Goal: Task Accomplishment & Management: Manage account settings

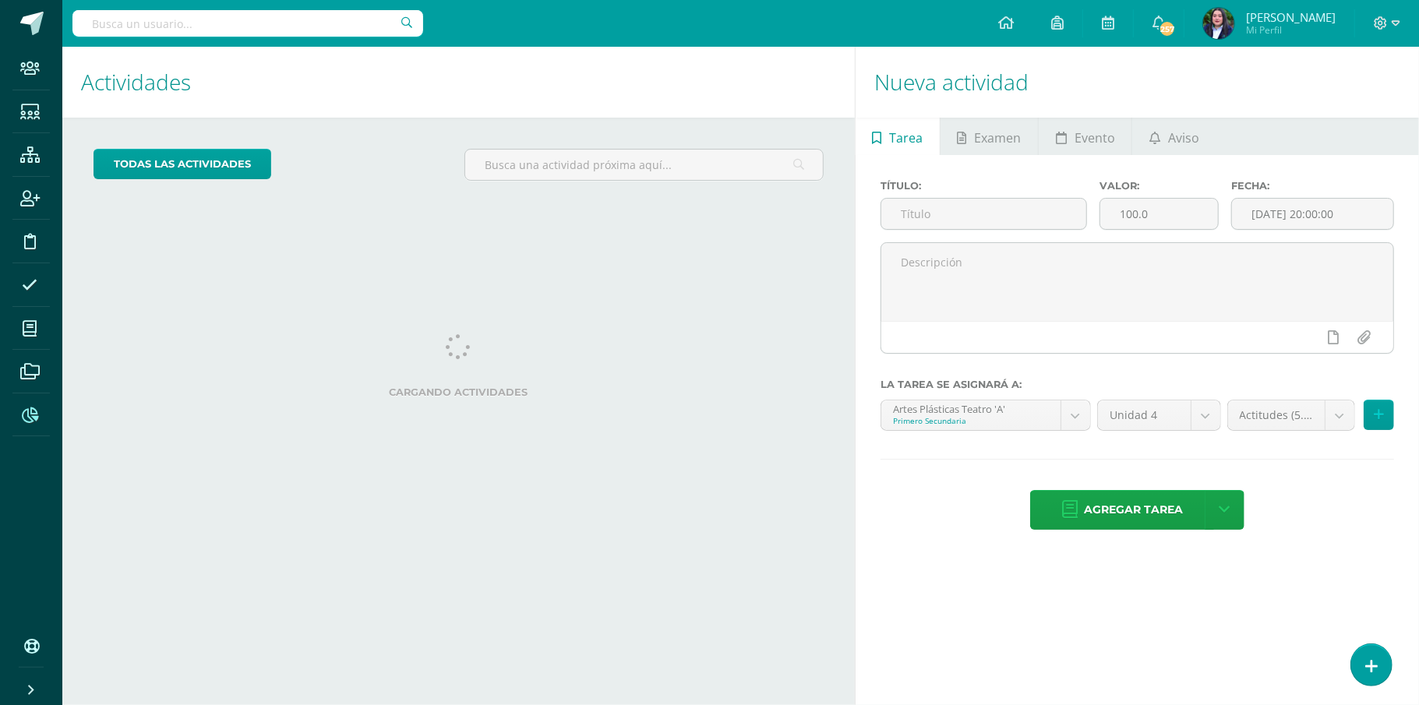
click at [33, 413] on icon at bounding box center [30, 416] width 16 height 16
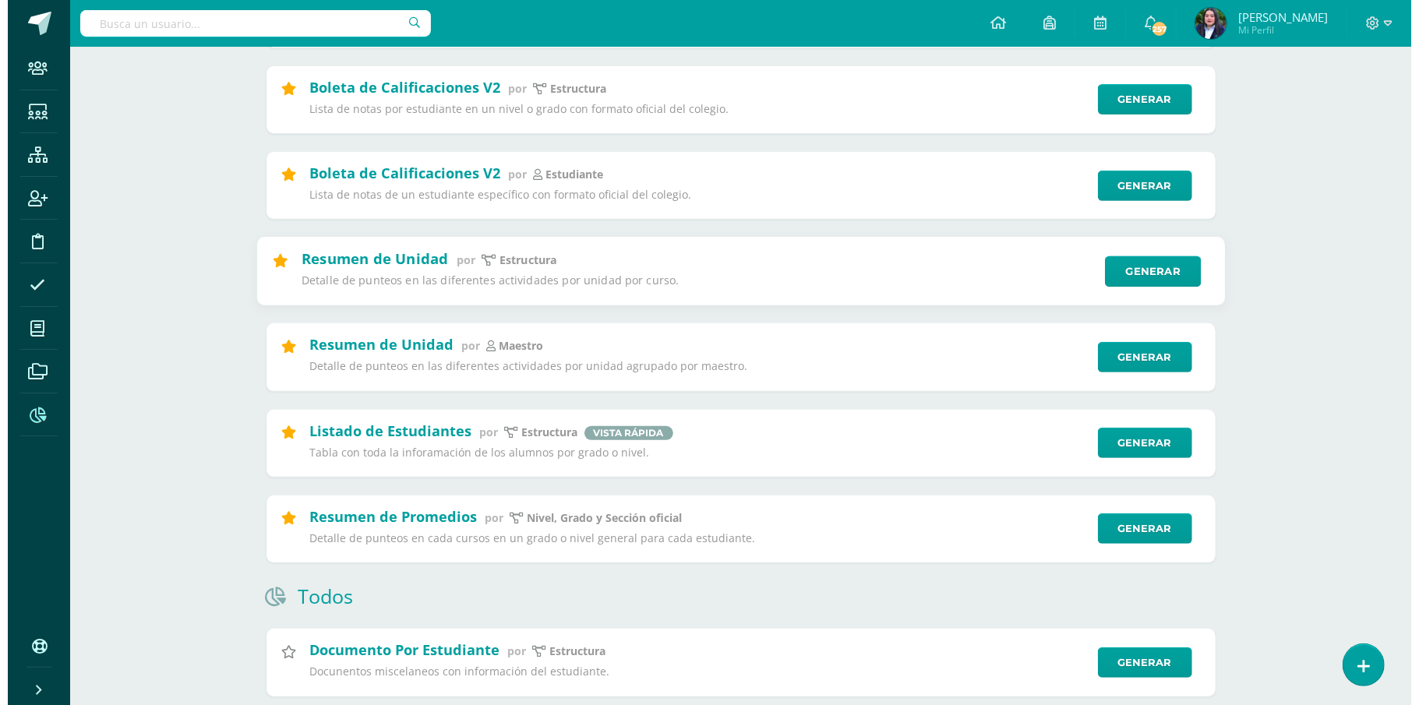
scroll to position [381, 0]
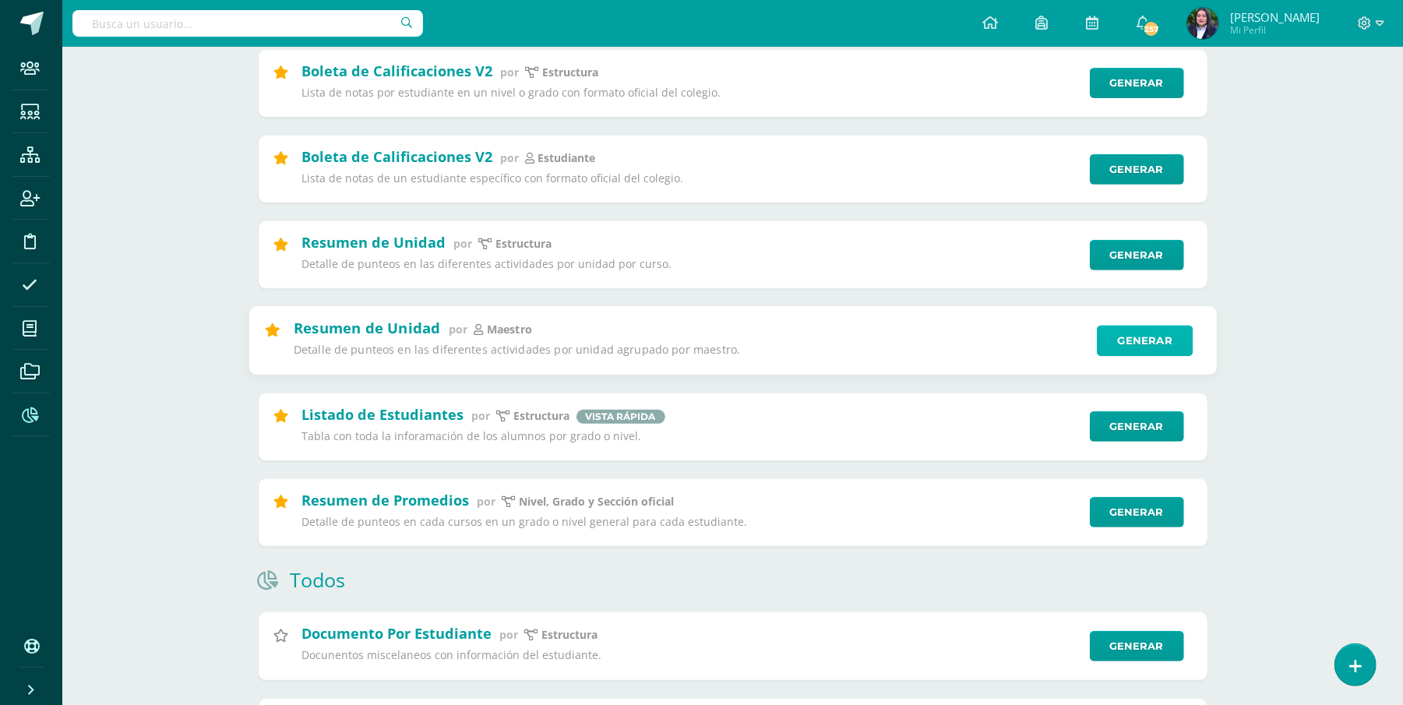
click at [1150, 348] on link "Generar" at bounding box center [1145, 341] width 96 height 31
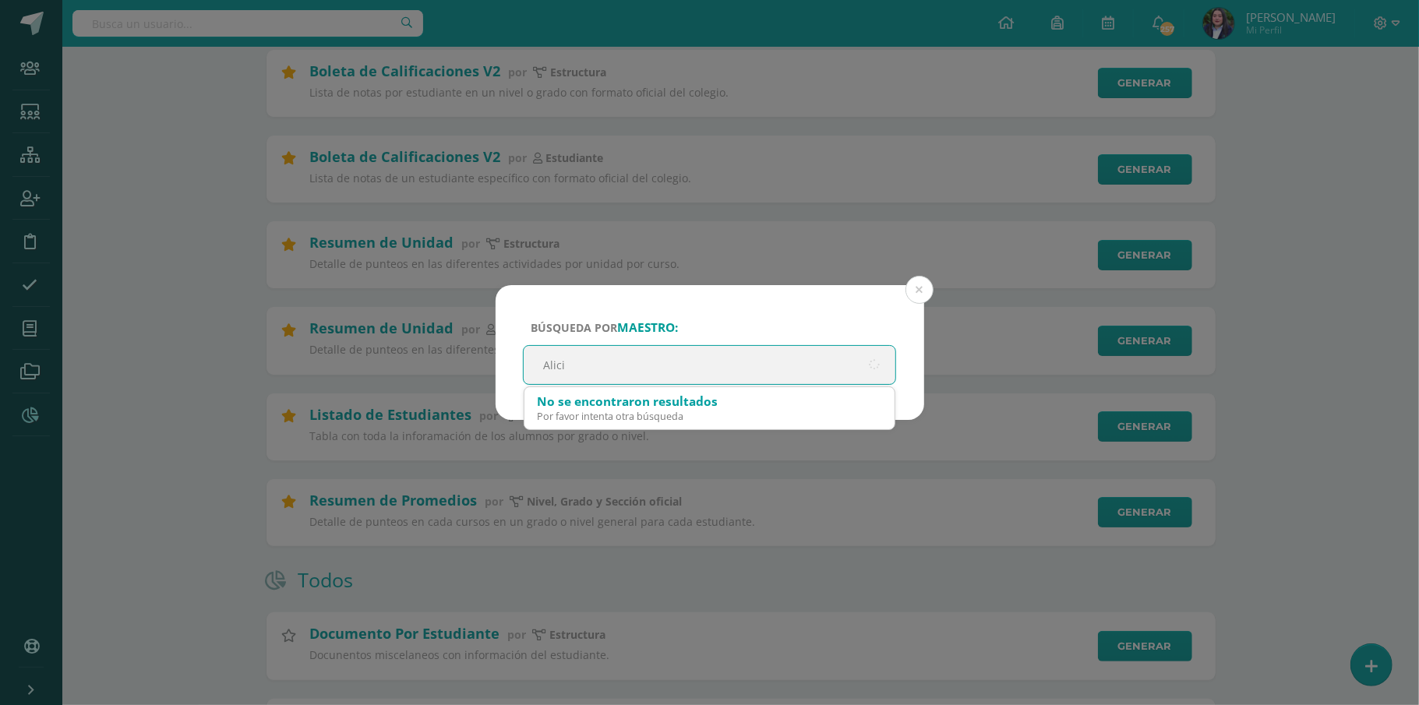
type input "[PERSON_NAME]"
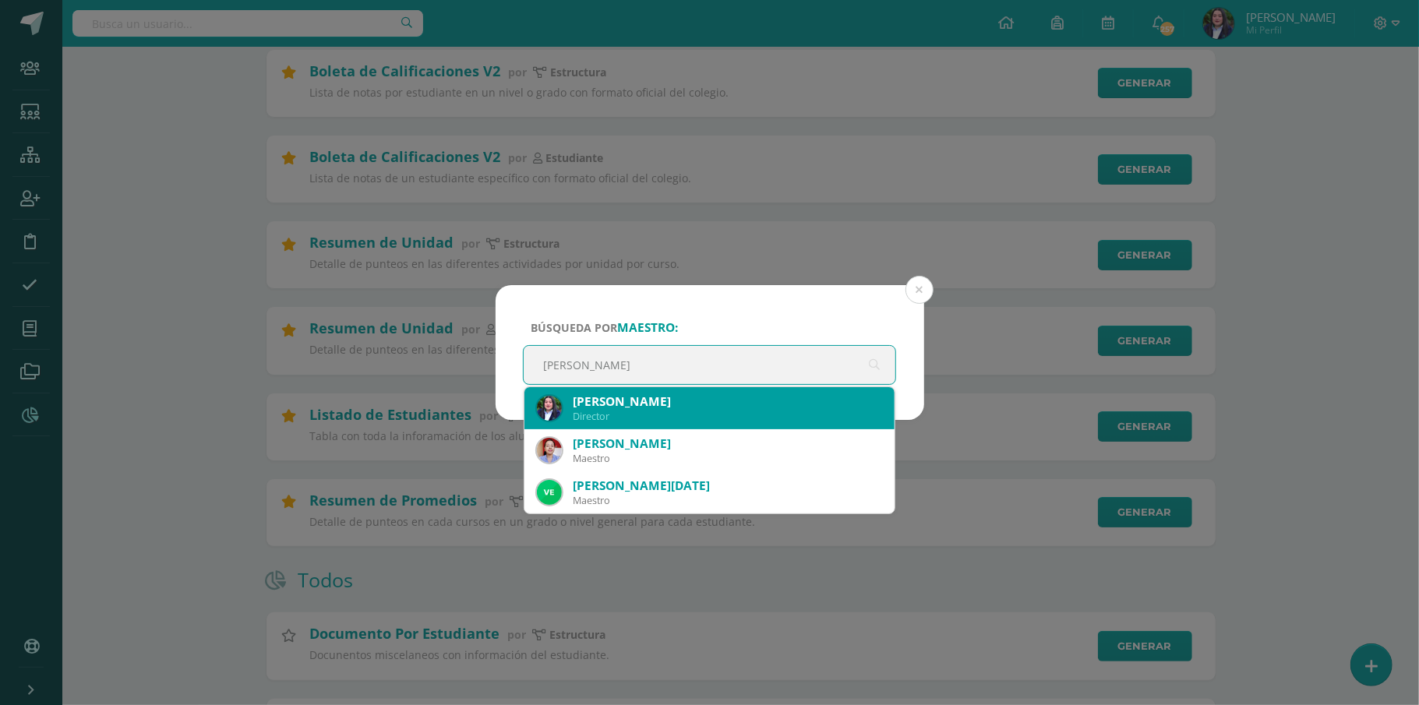
click at [756, 407] on div "Alicia Andrade Garzona" at bounding box center [728, 402] width 310 height 16
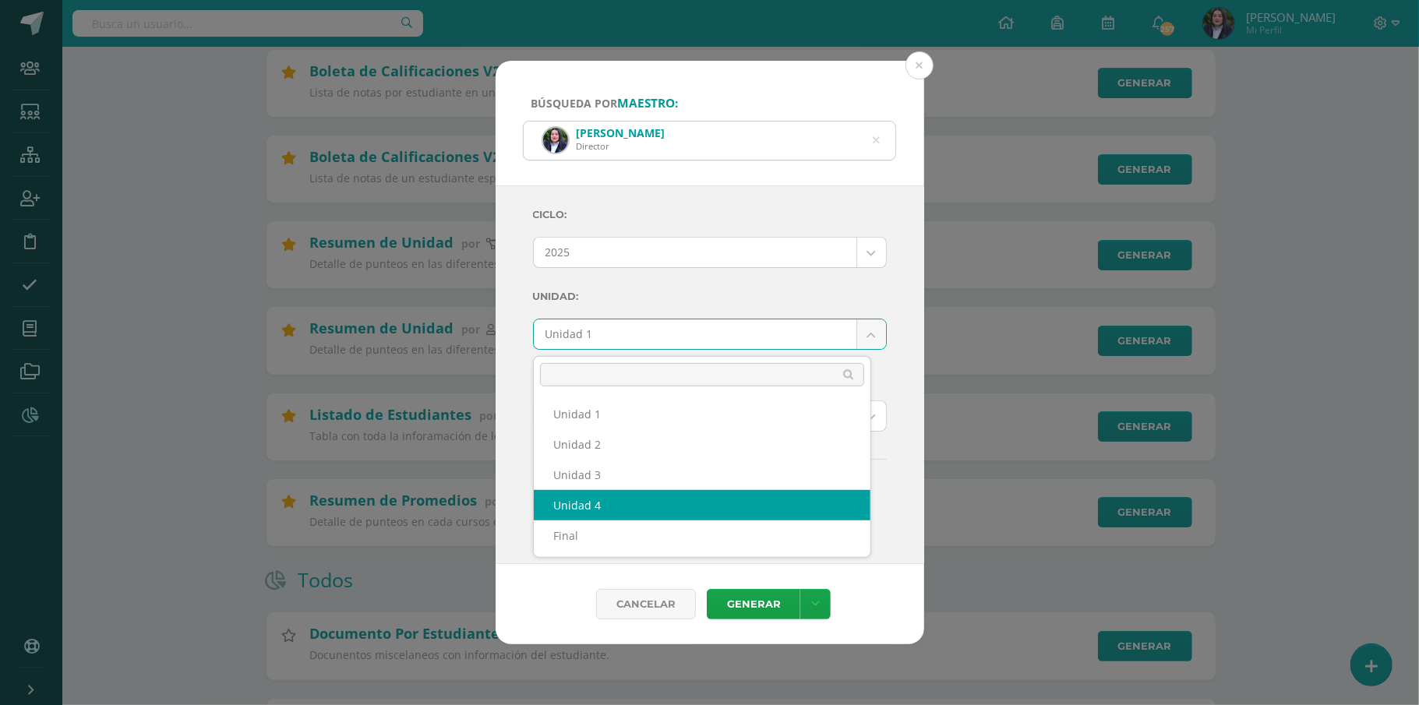
select select "Unidad 4"
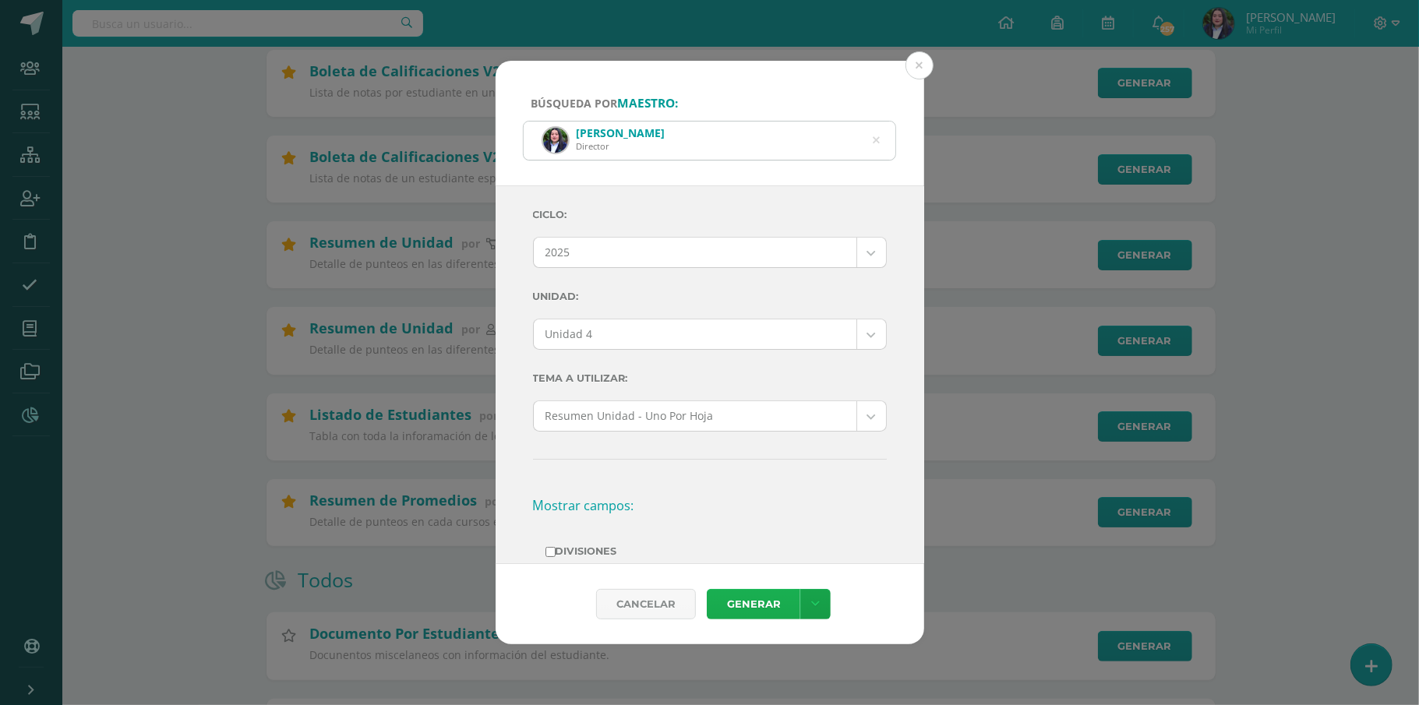
click at [753, 603] on link "Generar" at bounding box center [754, 604] width 94 height 30
click at [879, 140] on icon at bounding box center [876, 140] width 33 height 33
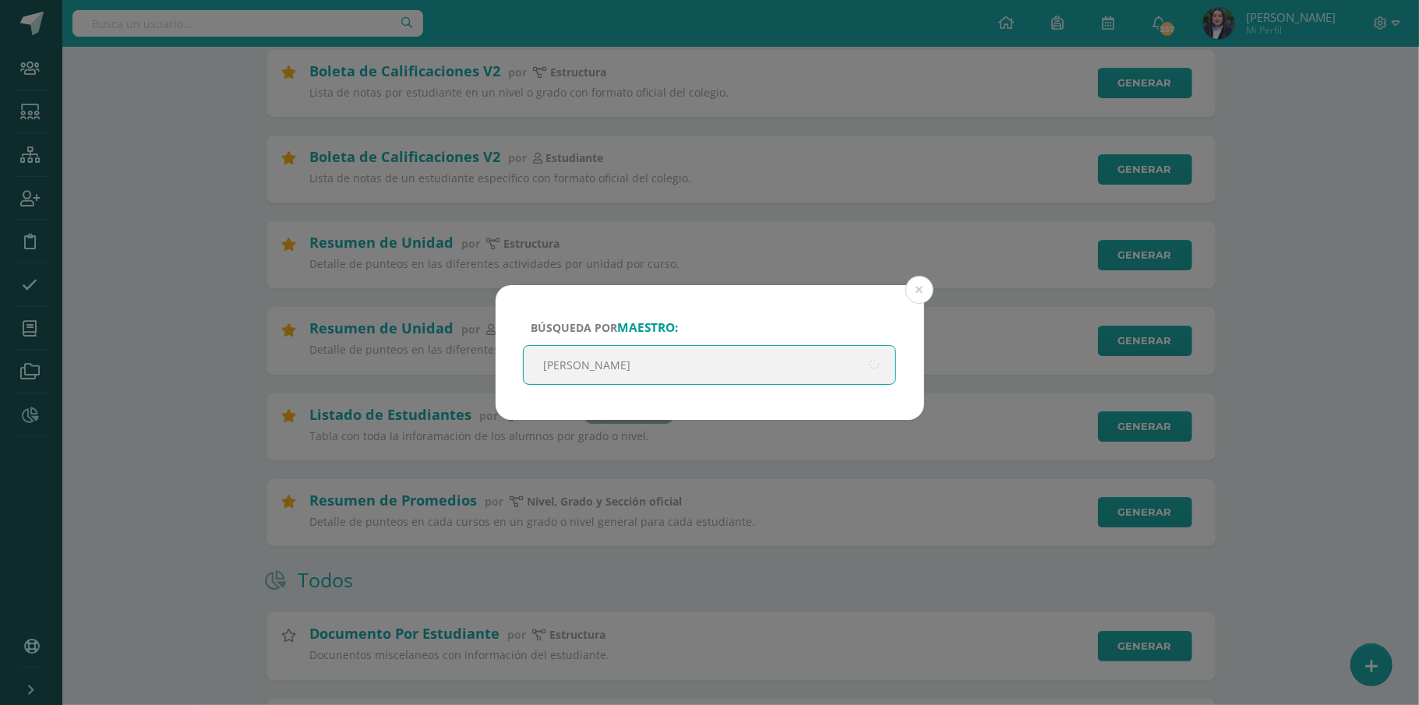
type input "gabriela"
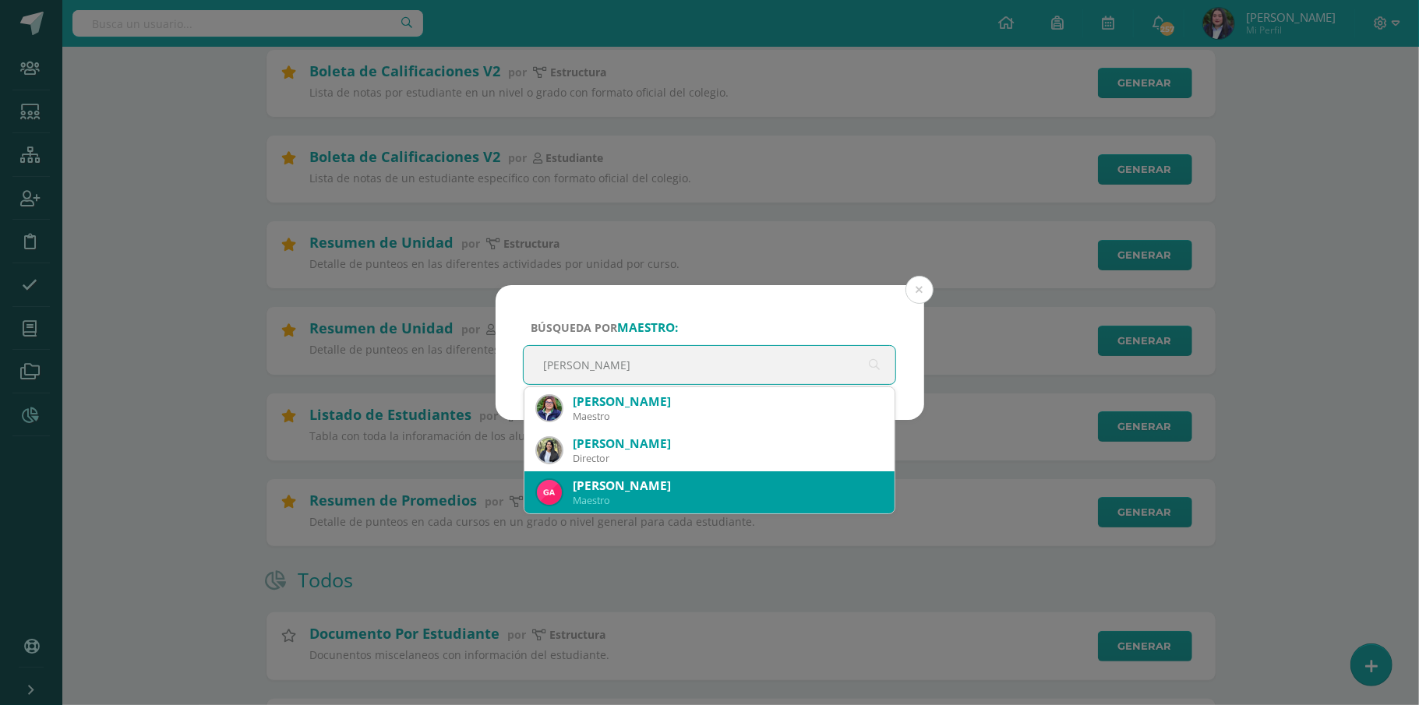
click at [721, 497] on div "Maestro" at bounding box center [728, 500] width 310 height 13
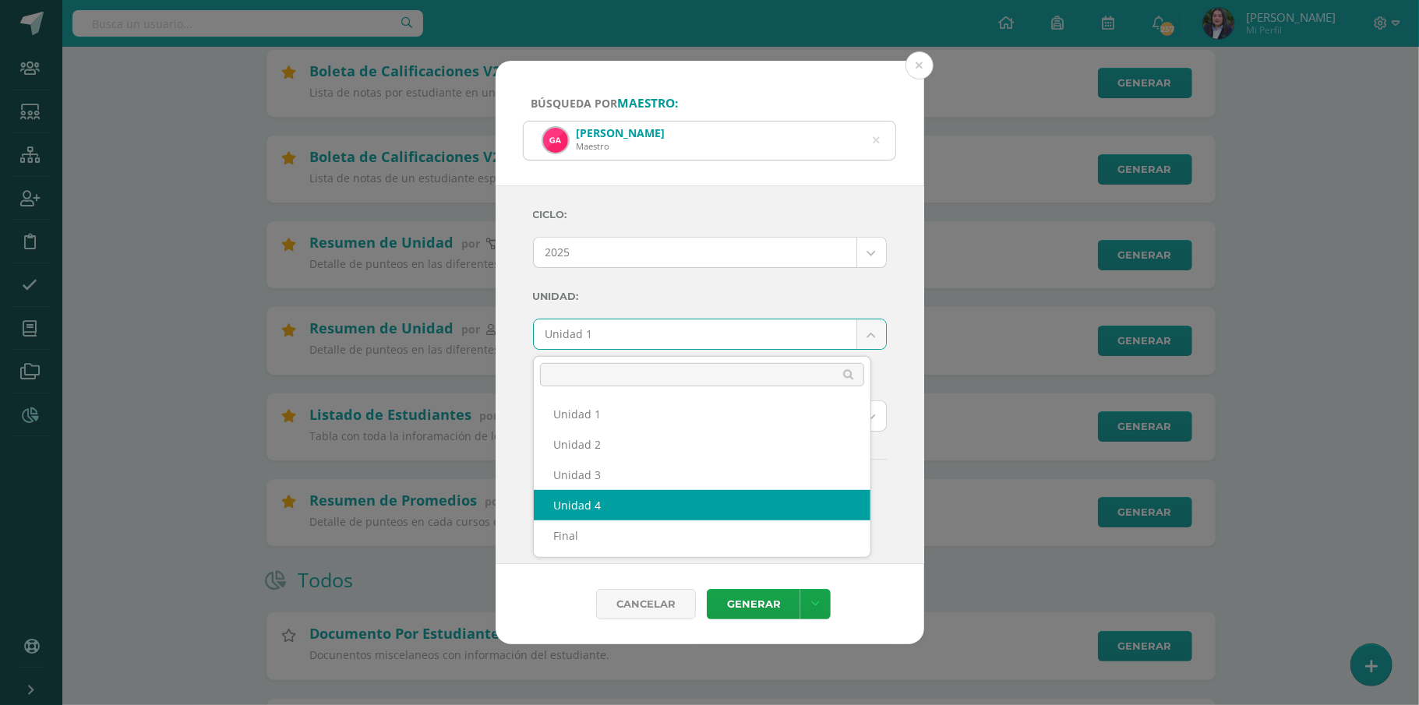
select select "Unidad 4"
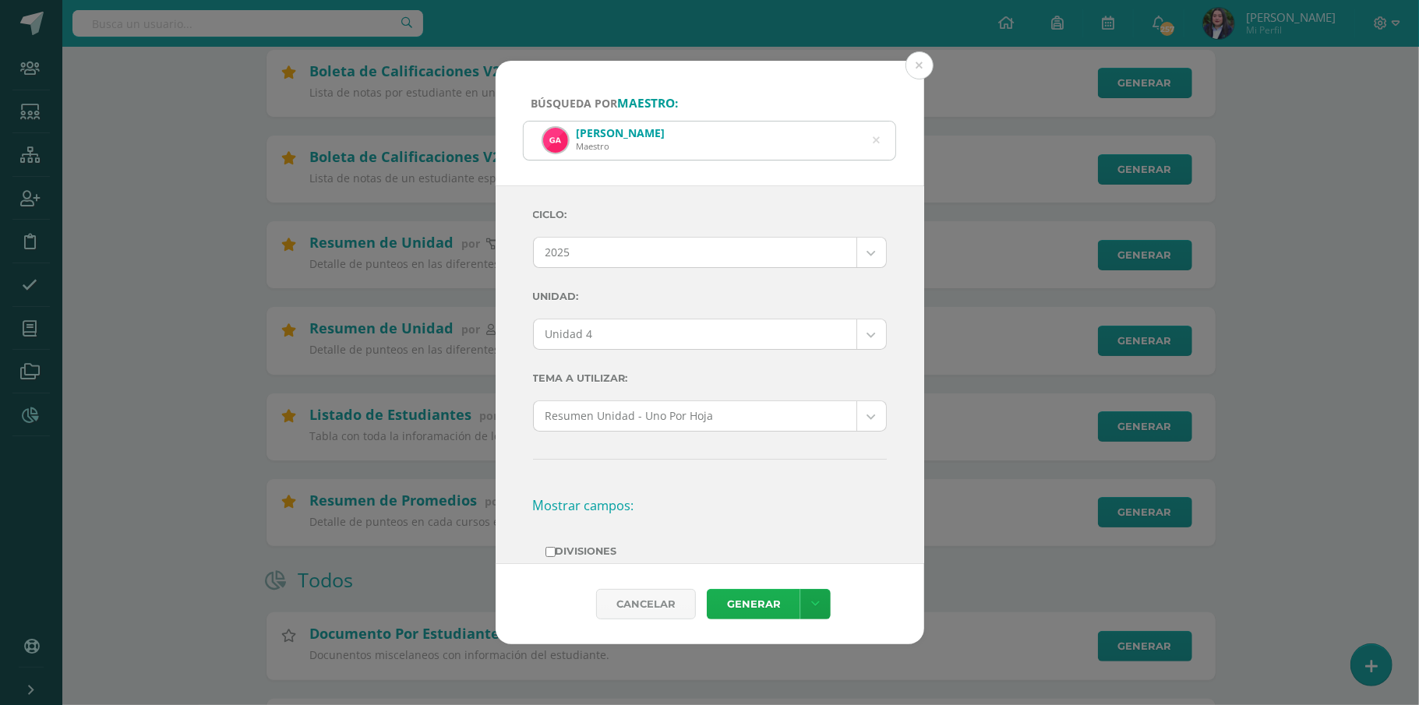
click at [768, 603] on link "Generar" at bounding box center [754, 604] width 94 height 30
click at [876, 139] on icon at bounding box center [876, 140] width 33 height 33
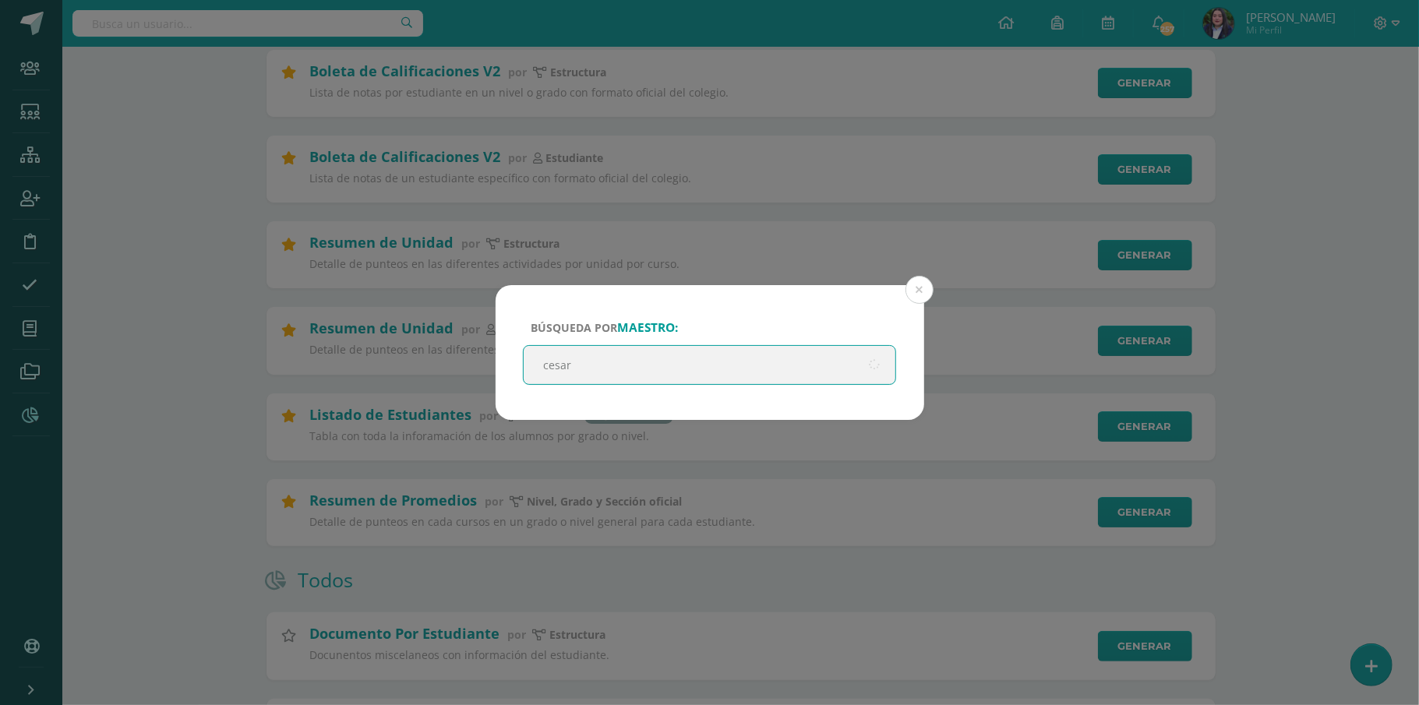
type input "cesar"
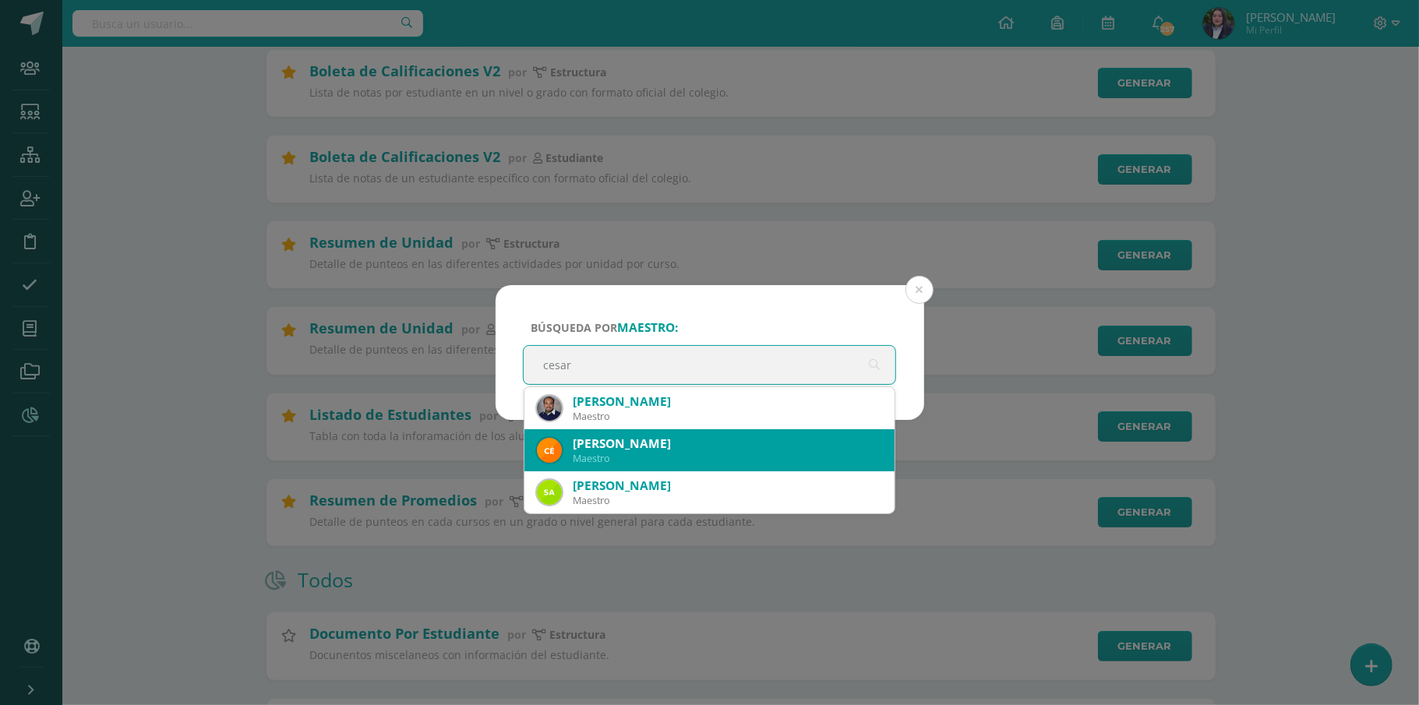
click at [761, 446] on div "César Alejandro Caal Iriarte" at bounding box center [728, 444] width 310 height 16
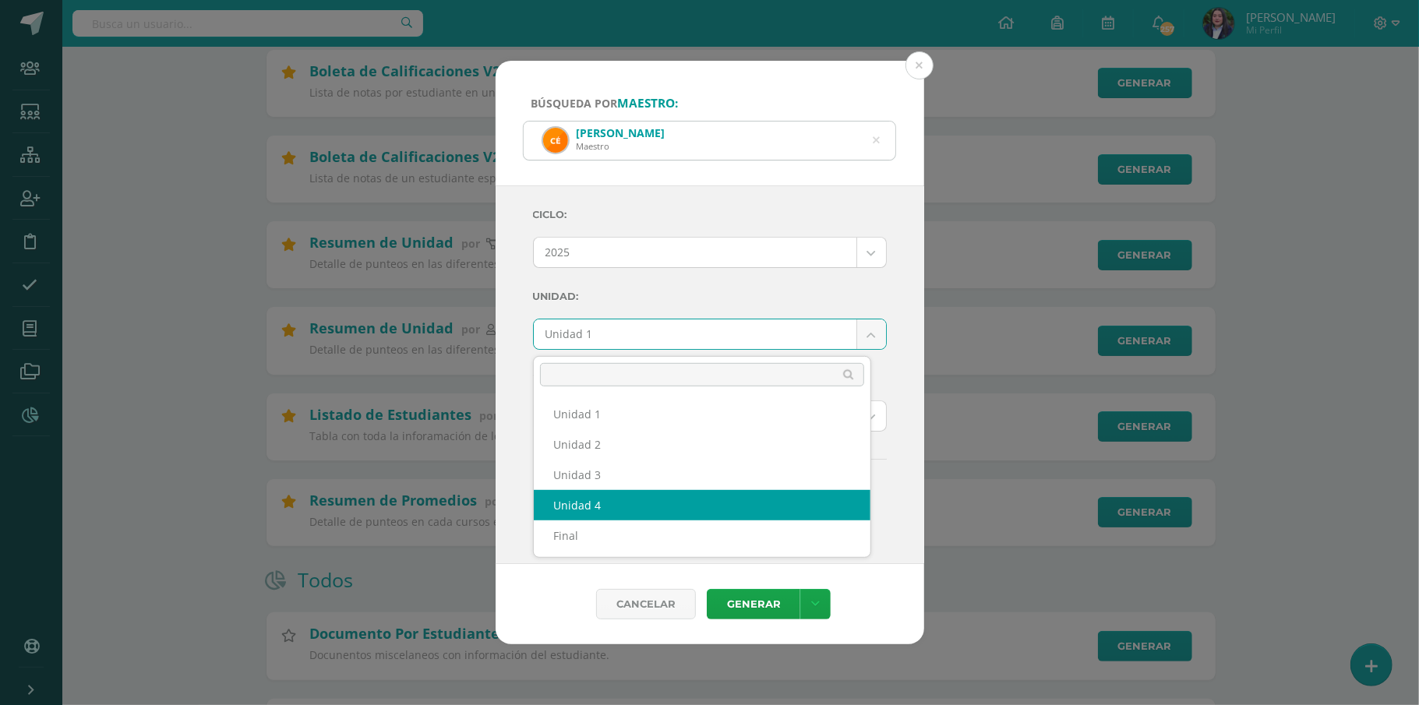
select select "Unidad 4"
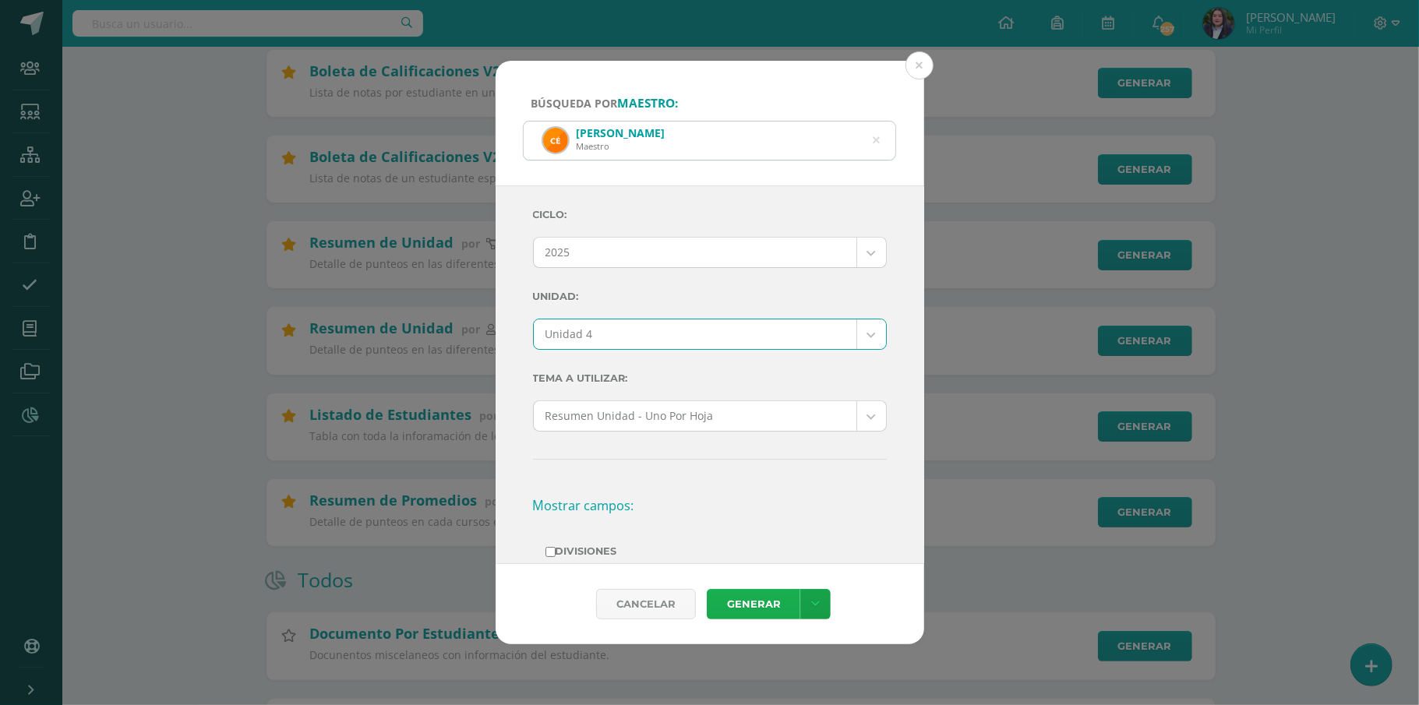
click at [767, 598] on link "Generar" at bounding box center [754, 604] width 94 height 30
click at [873, 137] on icon at bounding box center [876, 140] width 33 height 33
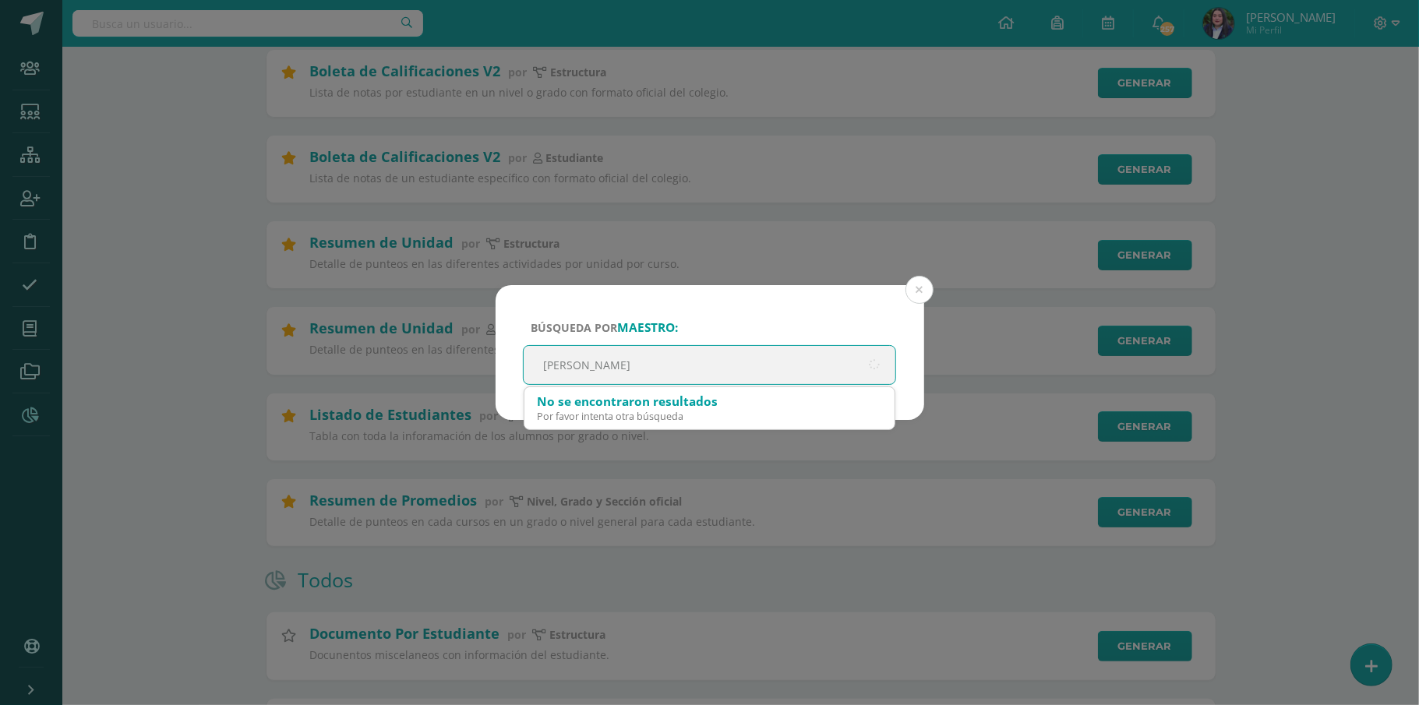
type input "Claudia"
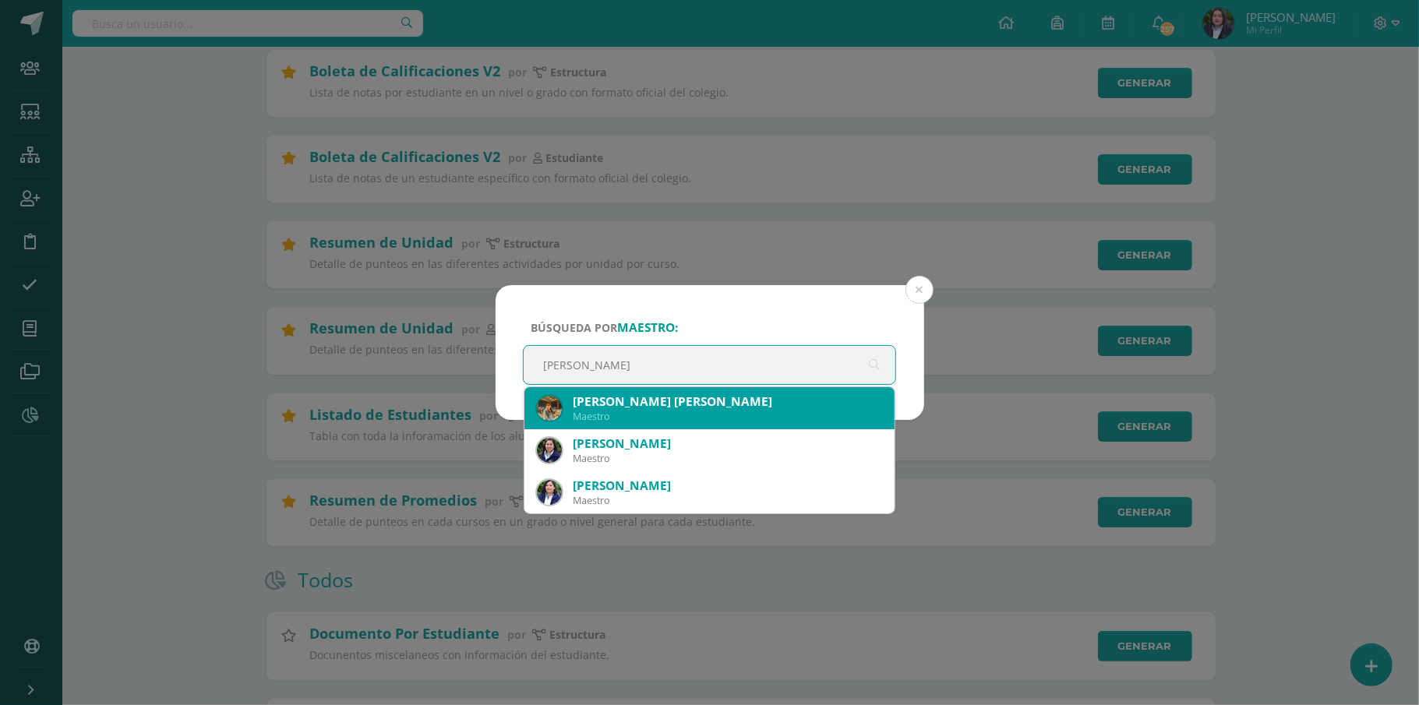
click at [749, 401] on div "Claudia Maria Contreras Flores Contreras" at bounding box center [728, 402] width 310 height 16
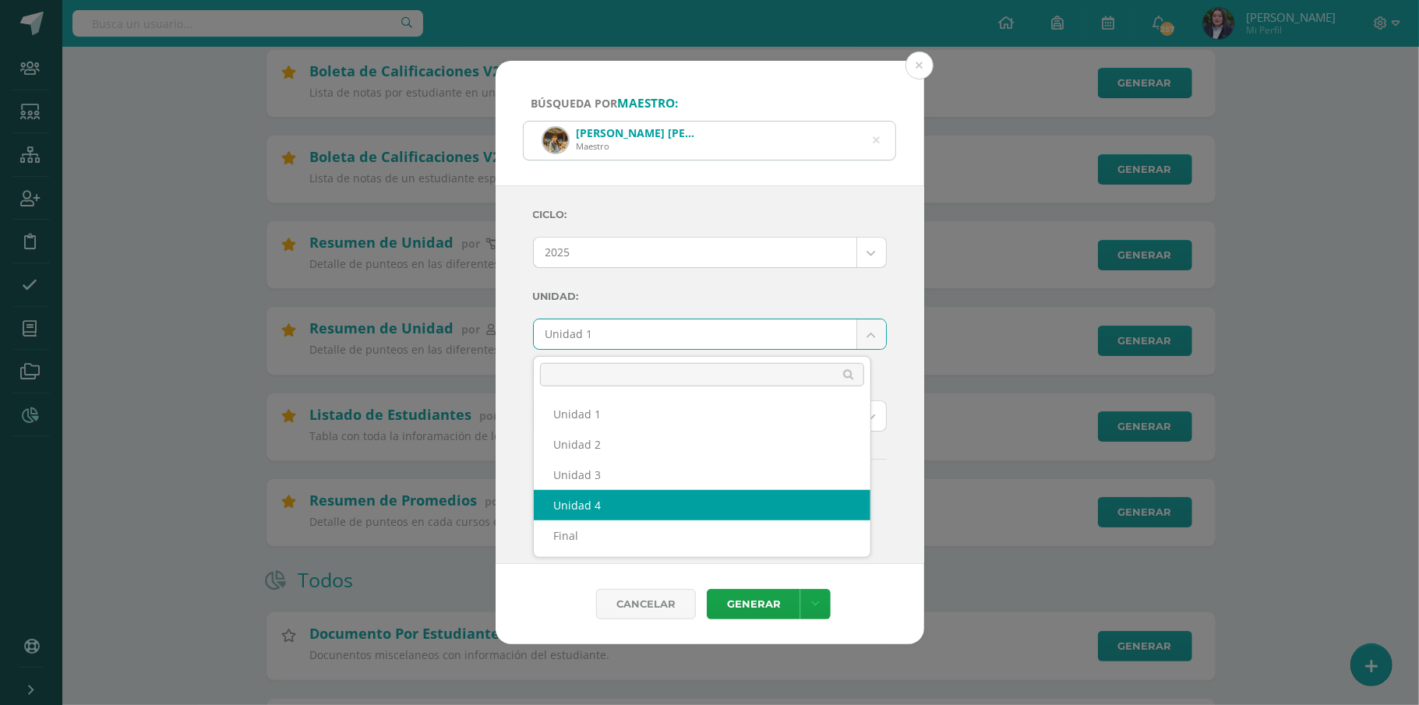
select select "Unidad 4"
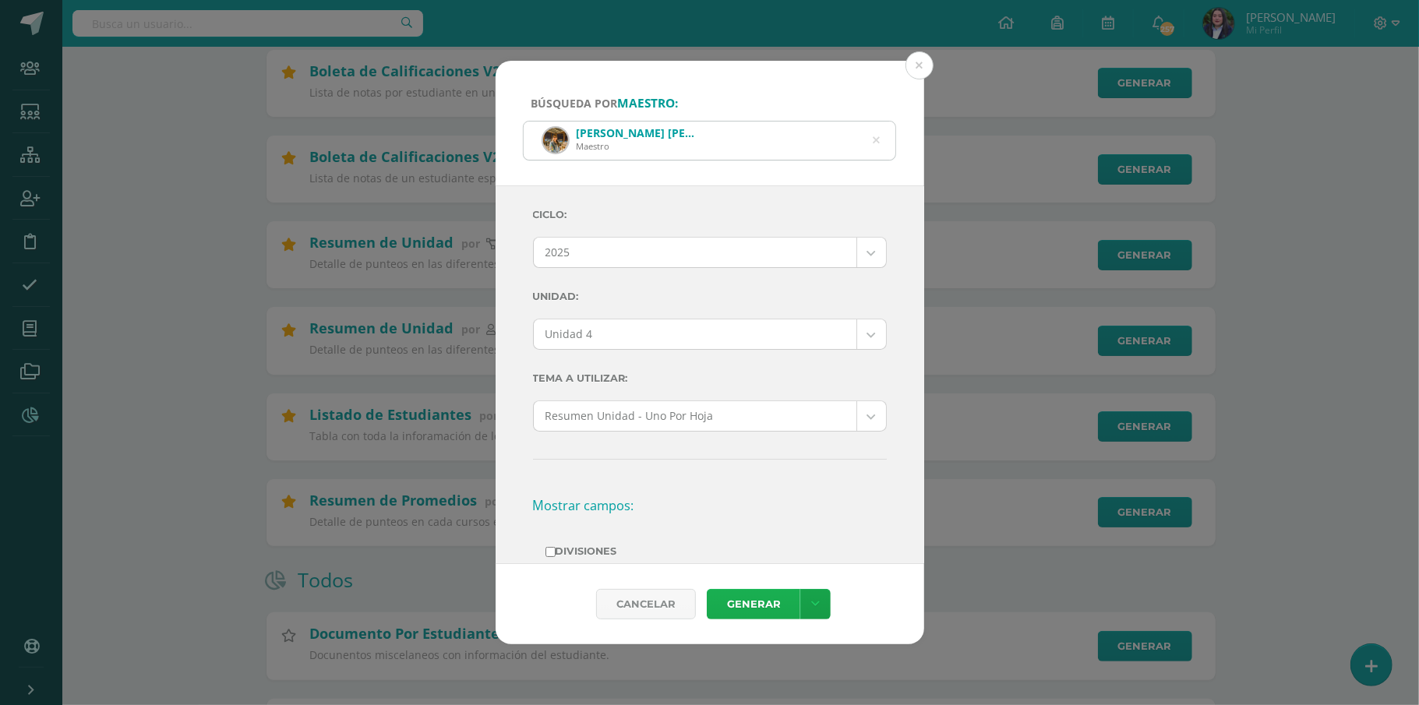
click at [767, 599] on link "Generar" at bounding box center [754, 604] width 94 height 30
click at [874, 142] on icon at bounding box center [876, 140] width 33 height 33
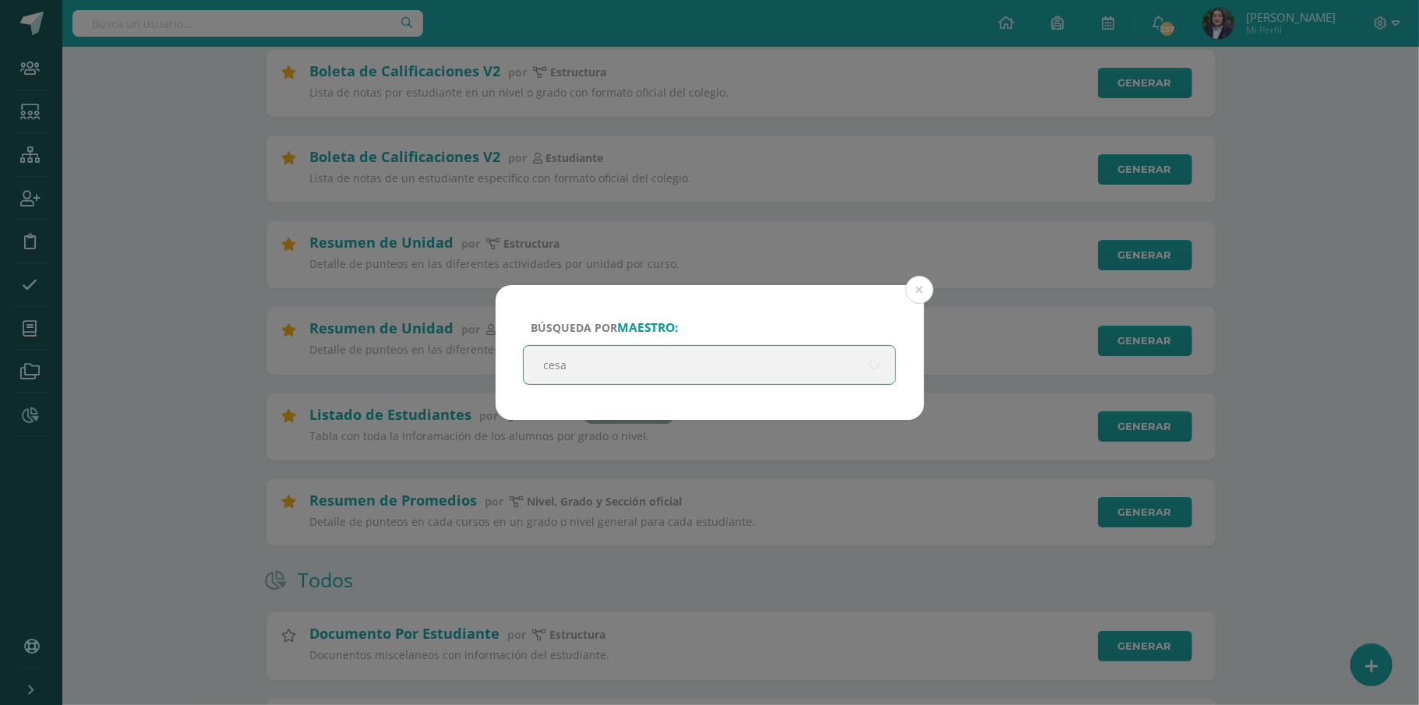
type input "cesar"
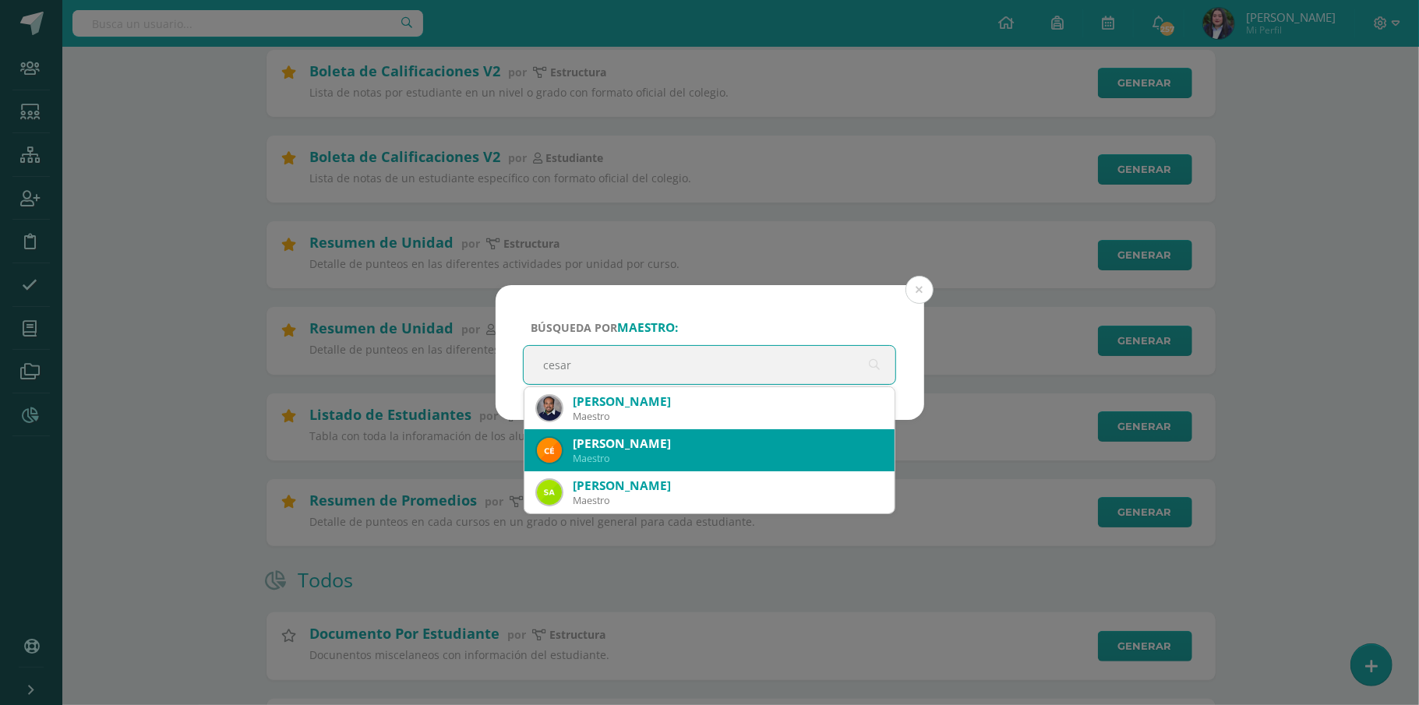
click at [683, 449] on div "César Alejandro Caal Iriarte" at bounding box center [728, 444] width 310 height 16
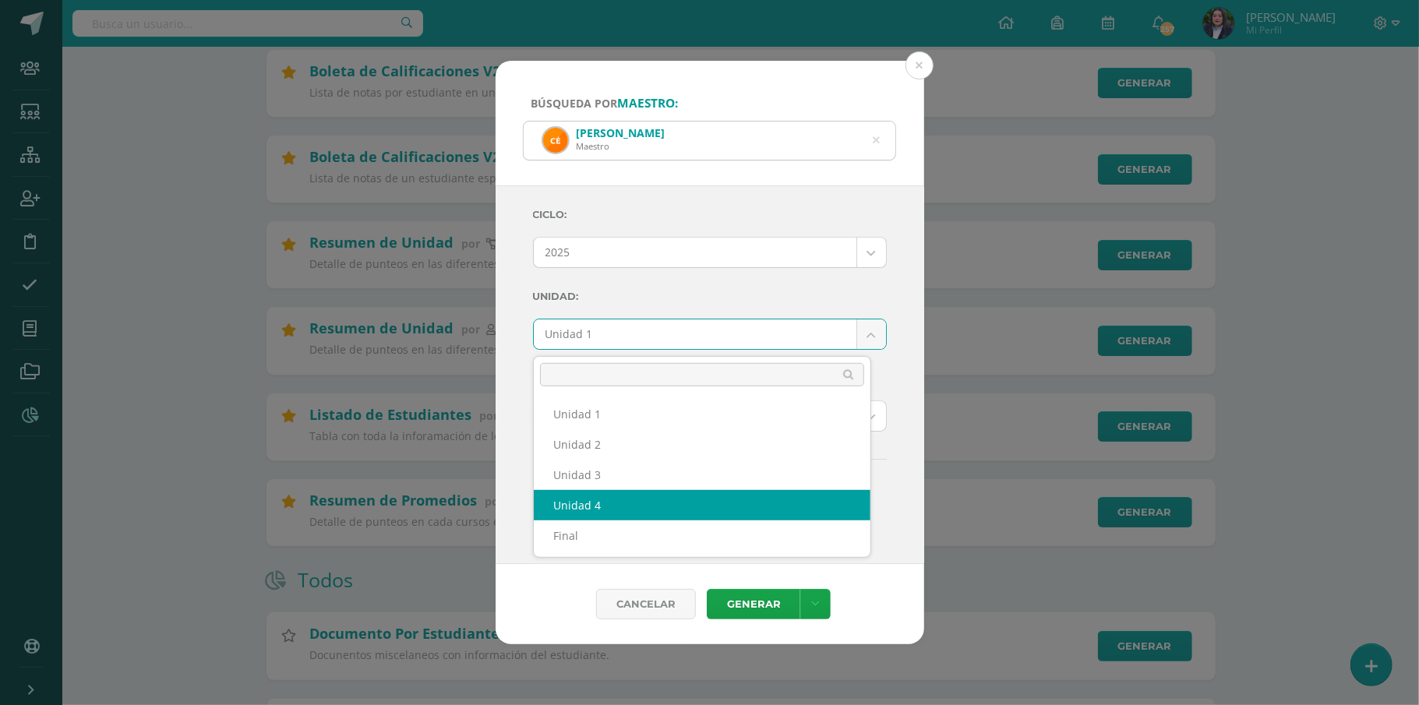
select select "Unidad 4"
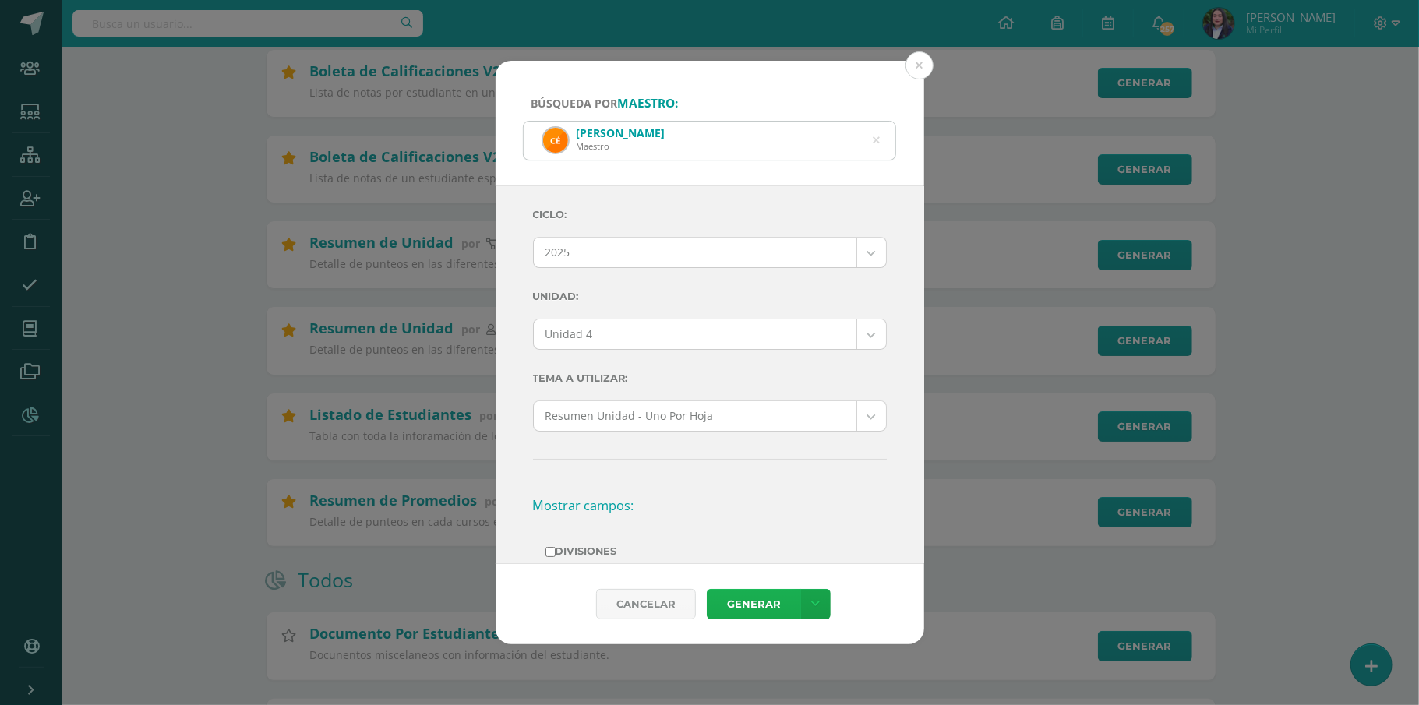
click at [765, 605] on link "Generar" at bounding box center [754, 604] width 94 height 30
click at [876, 140] on icon at bounding box center [876, 140] width 33 height 33
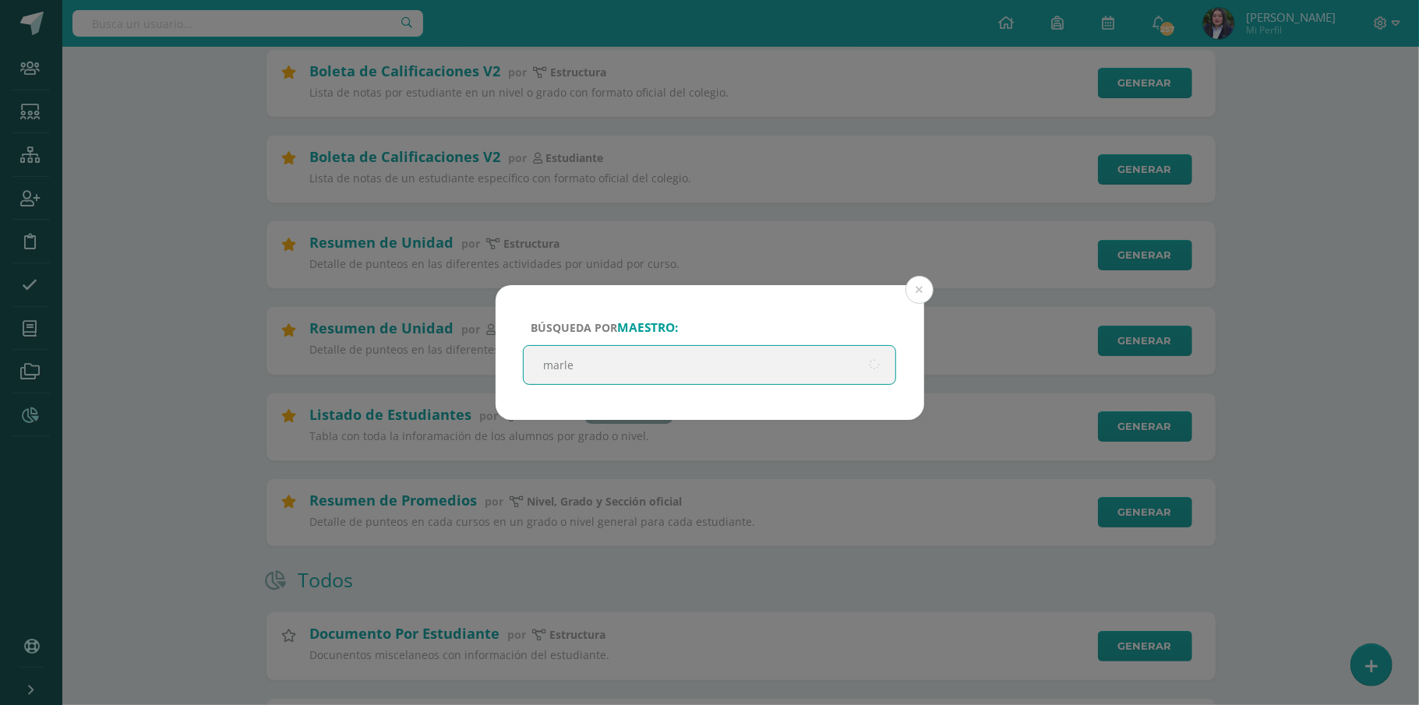
type input "marlen"
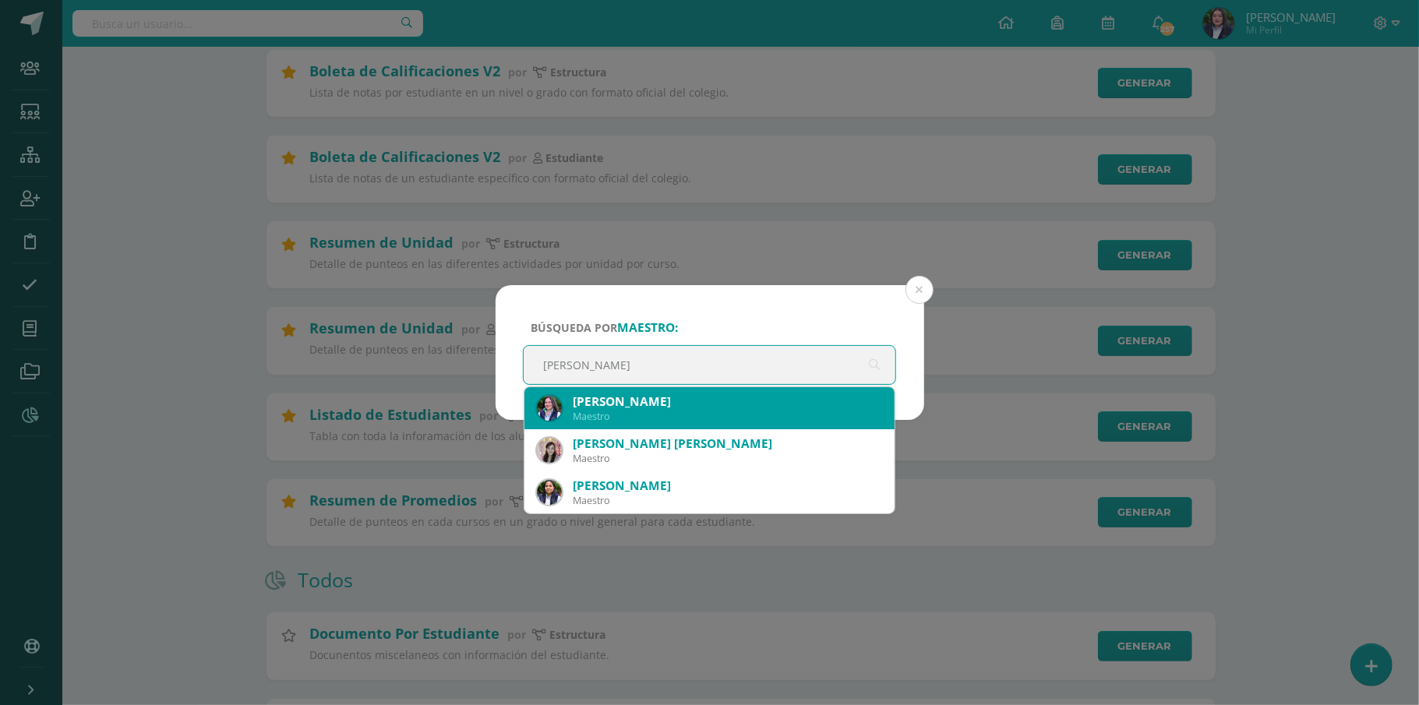
click at [733, 409] on div "Marlen Aurora Castellanos Gordillo" at bounding box center [728, 402] width 310 height 16
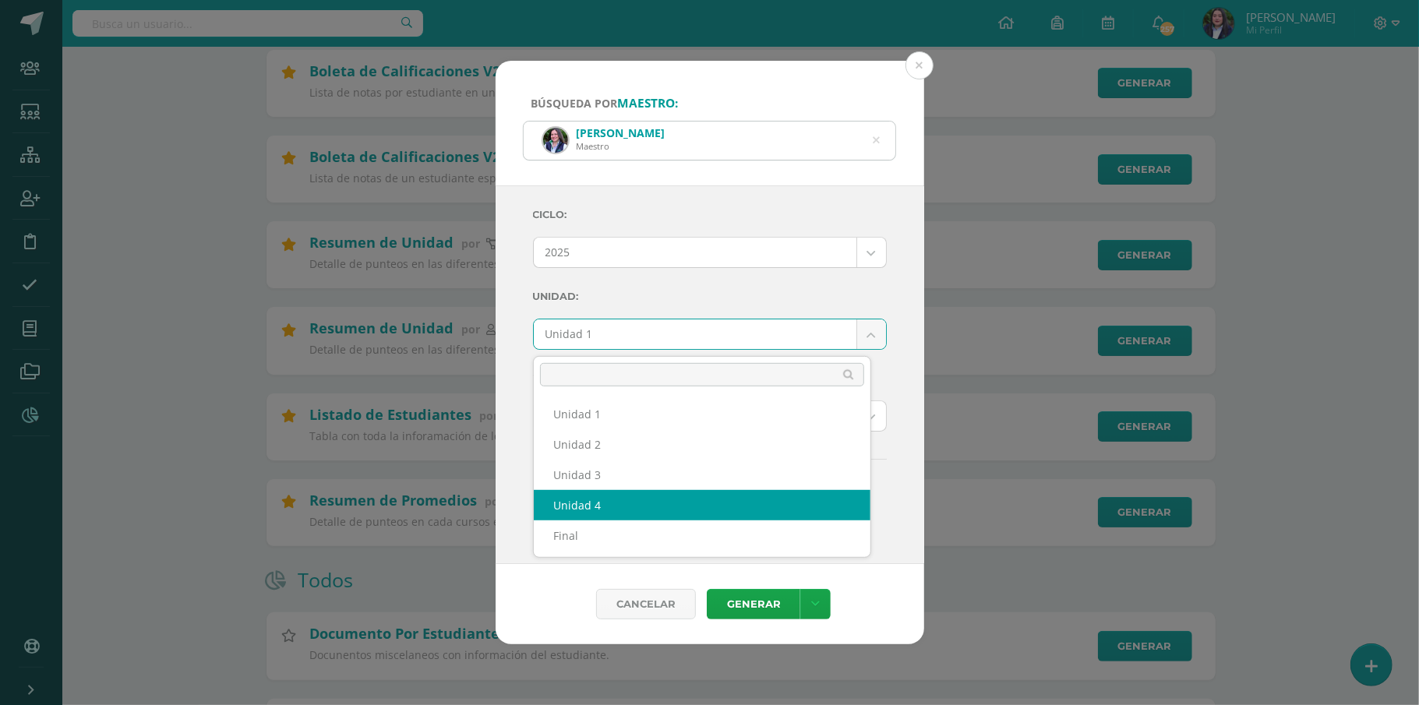
select select "Unidad 4"
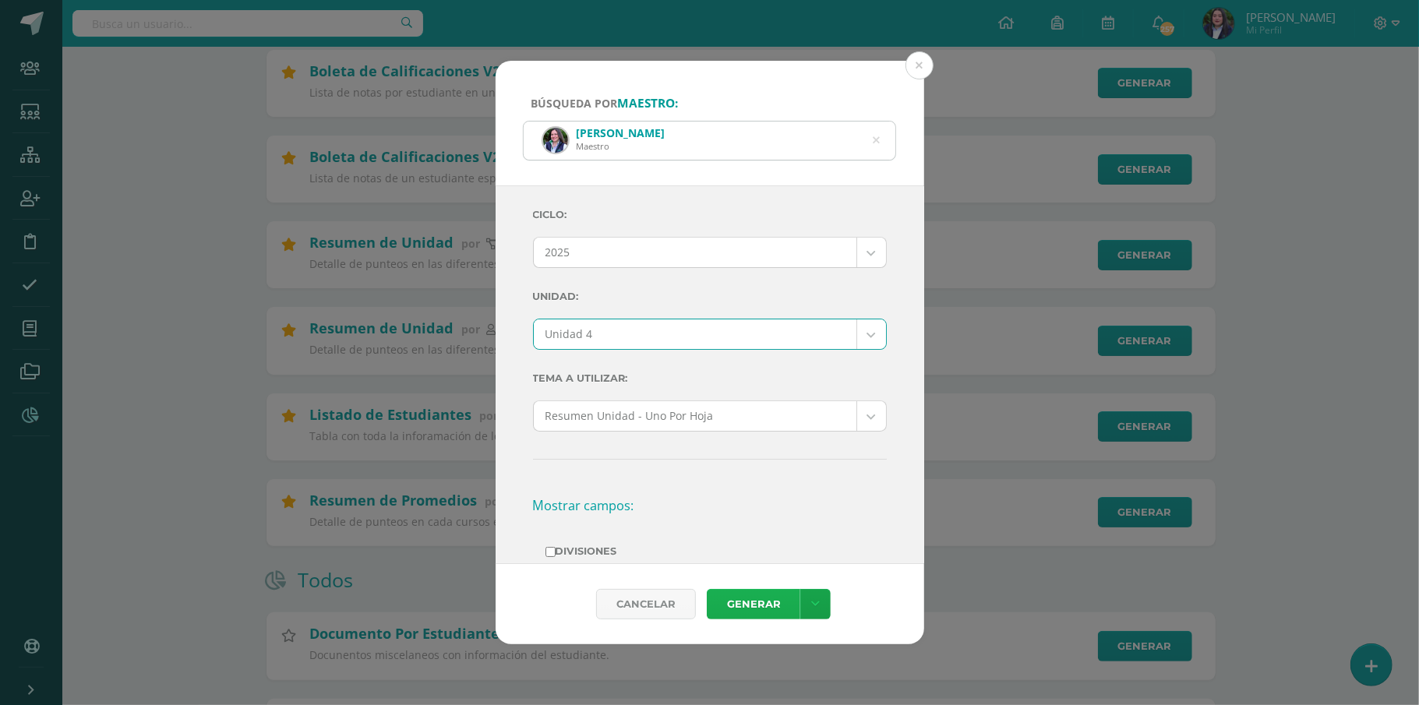
click at [757, 609] on link "Generar" at bounding box center [754, 604] width 94 height 30
click at [877, 141] on icon at bounding box center [876, 140] width 33 height 33
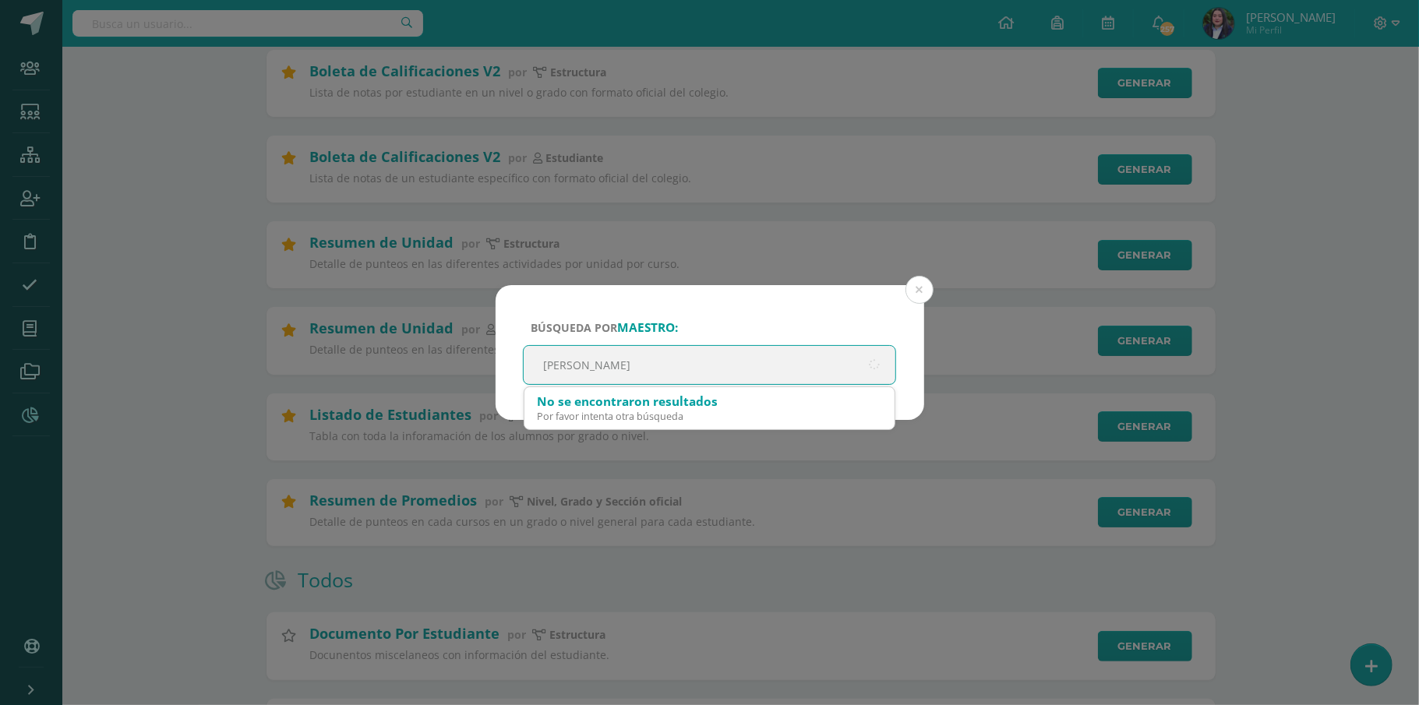
type input "melannie"
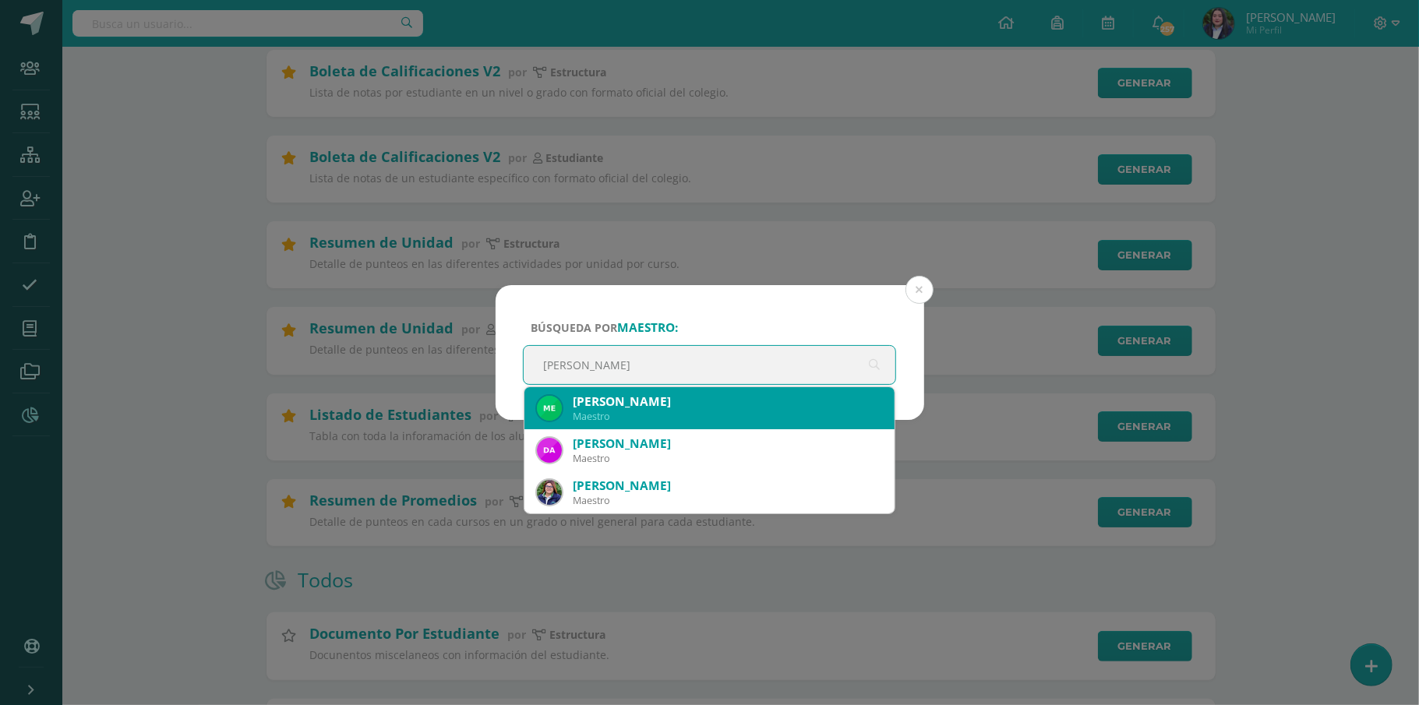
click at [698, 406] on div "Melannie Marisol Vasquez Luna" at bounding box center [728, 402] width 310 height 16
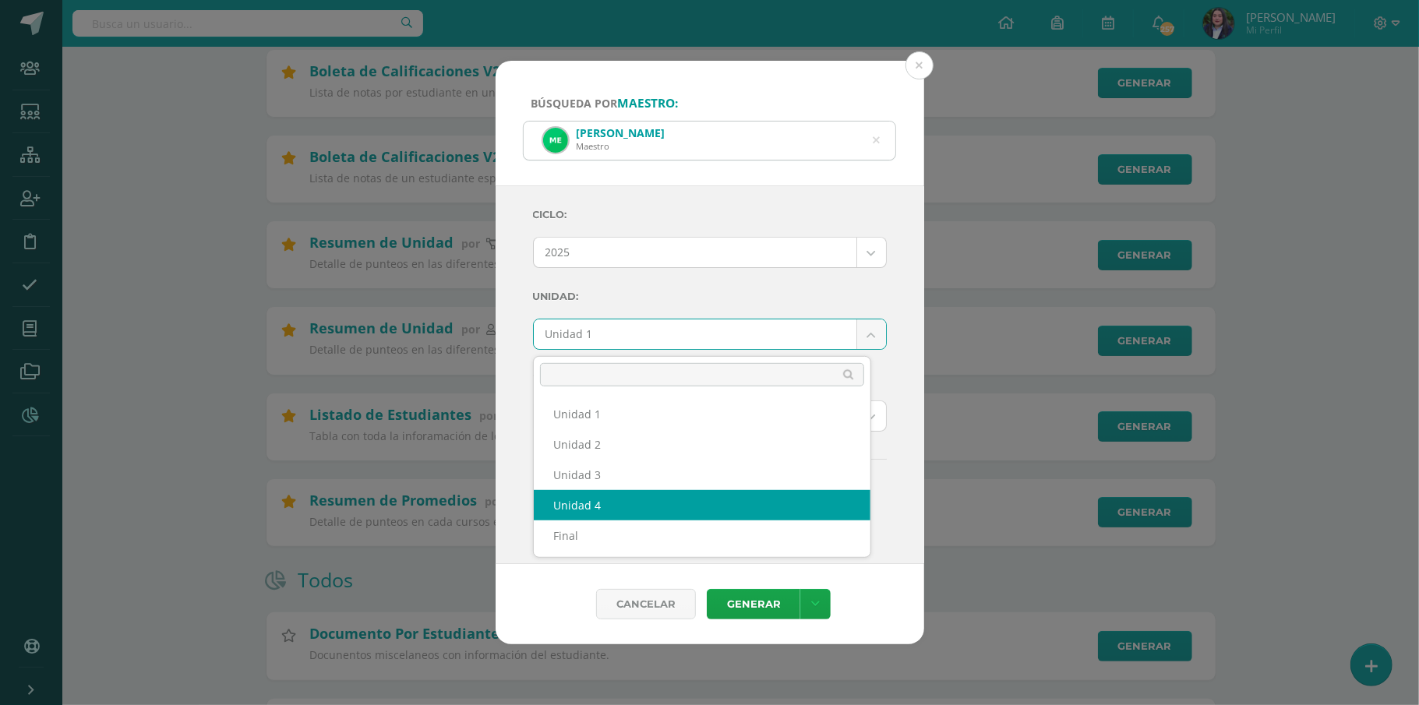
select select "Unidad 4"
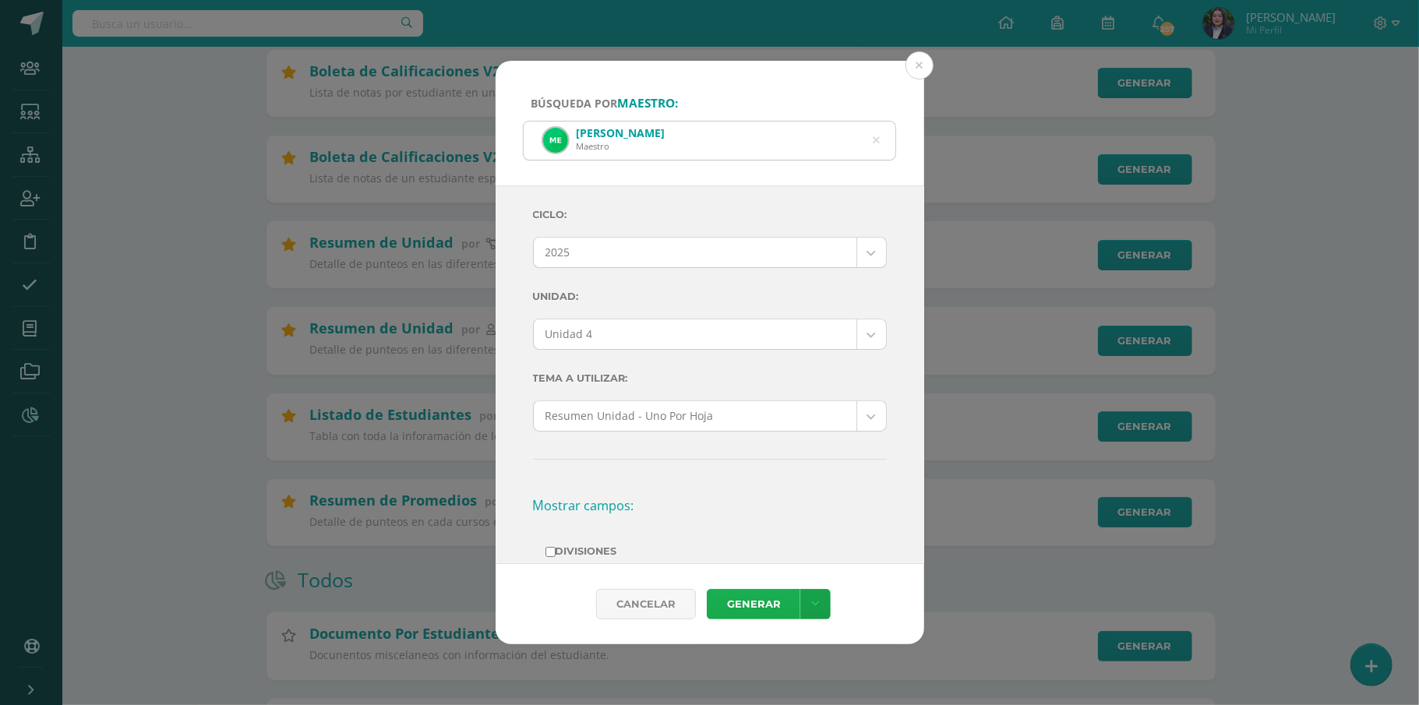
click at [755, 608] on link "Generar" at bounding box center [754, 604] width 94 height 30
click at [874, 139] on icon at bounding box center [876, 140] width 33 height 33
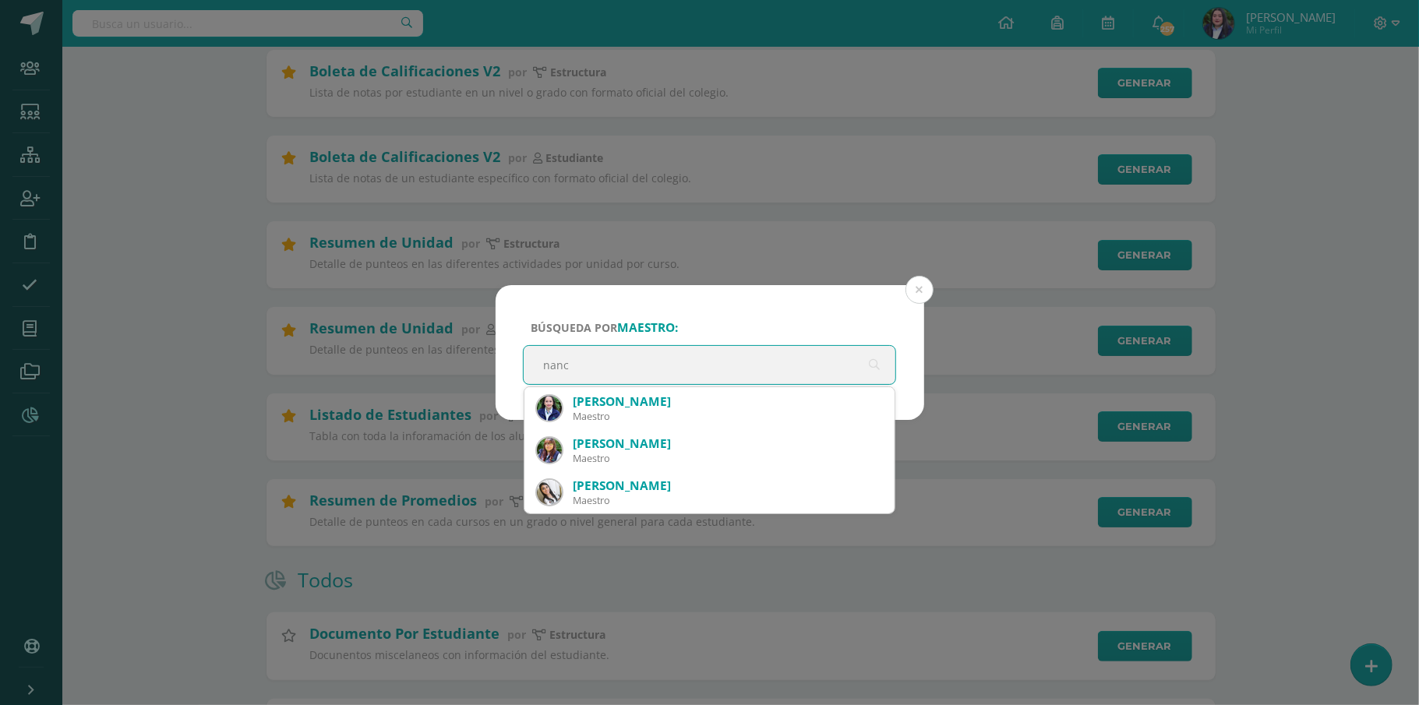
type input "nancy"
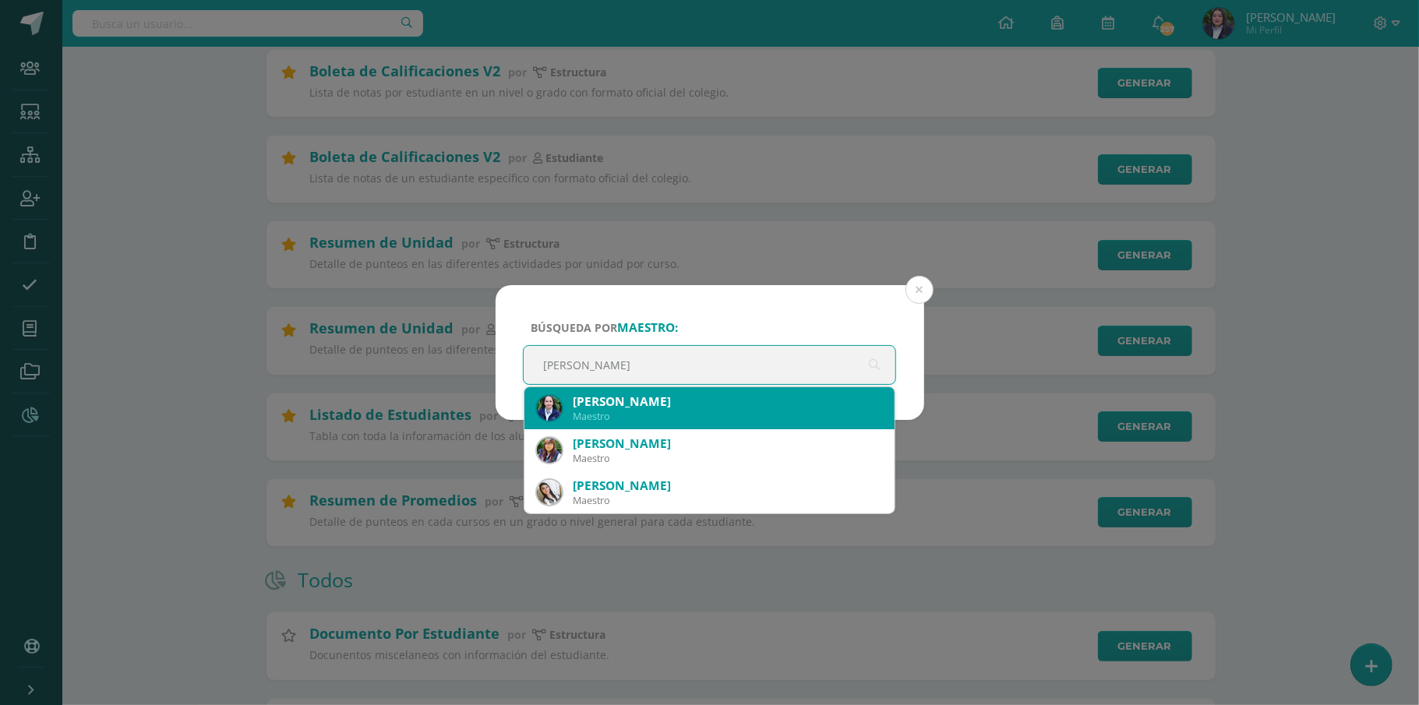
click at [652, 397] on div "Nancy Karina Paz Rivas" at bounding box center [728, 402] width 310 height 16
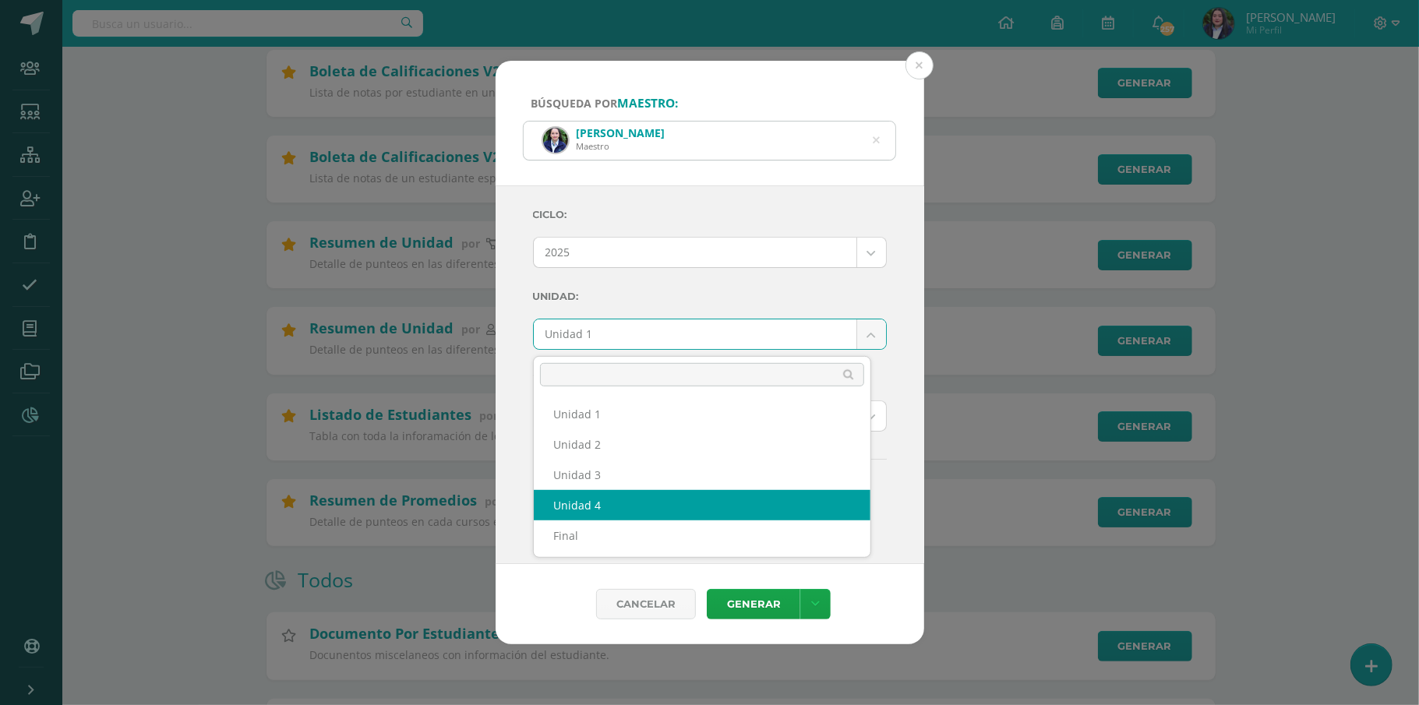
select select "Unidad 4"
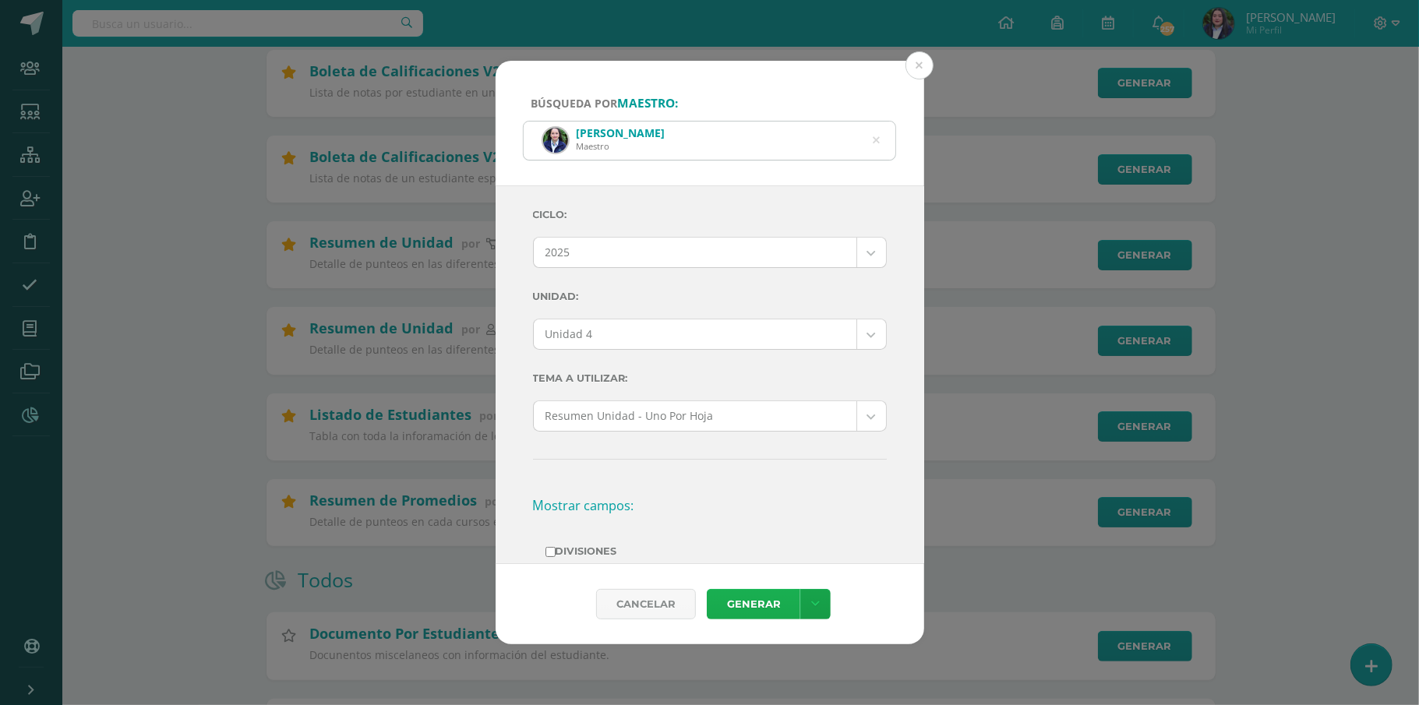
click at [758, 602] on link "Generar" at bounding box center [754, 604] width 94 height 30
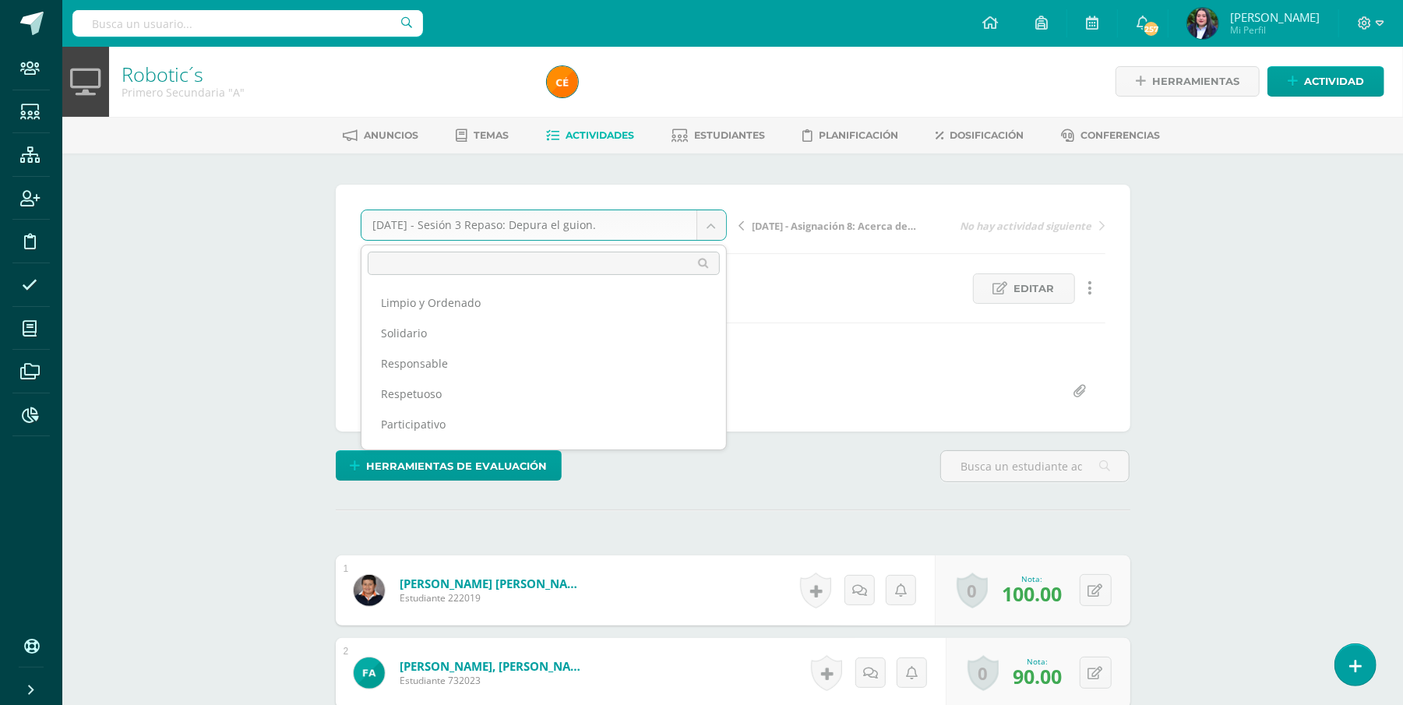
scroll to position [668, 0]
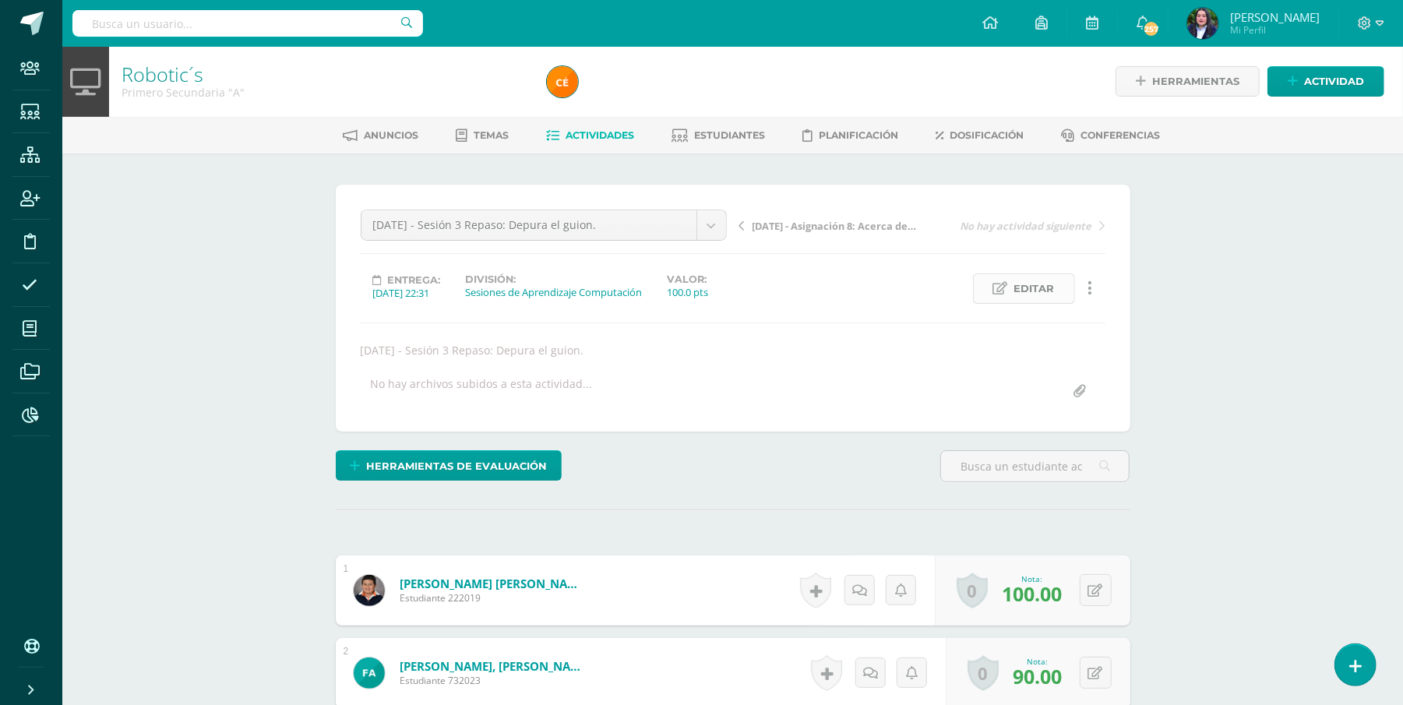
click at [1030, 288] on span "Editar" at bounding box center [1035, 288] width 41 height 29
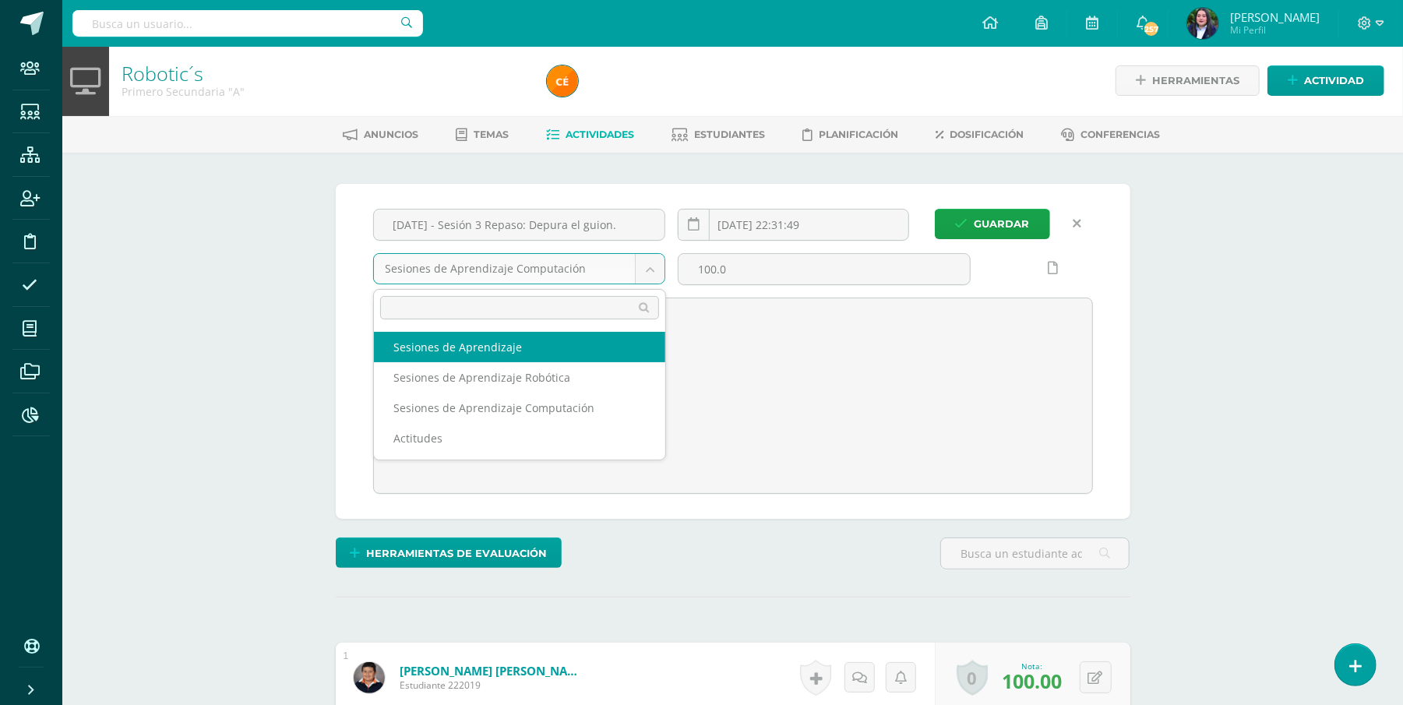
select select "227589"
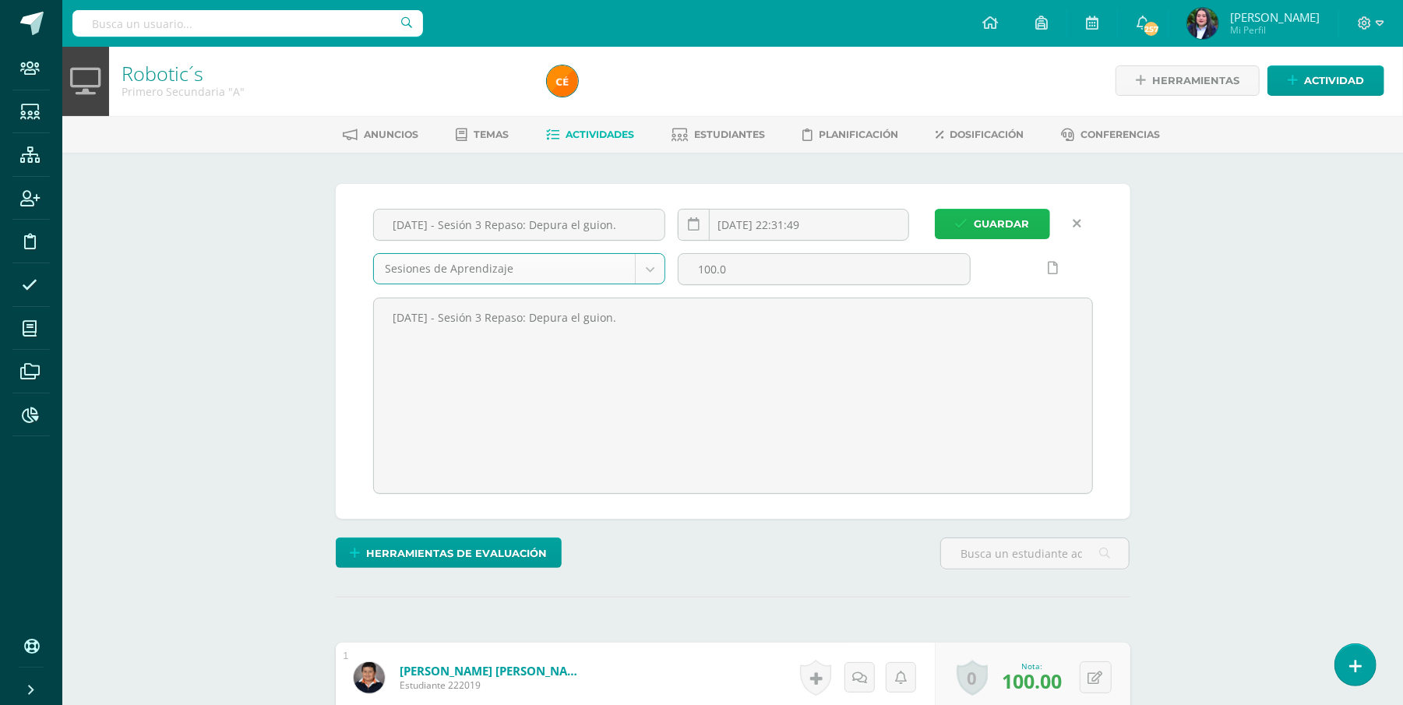
click at [983, 225] on span "Guardar" at bounding box center [1002, 224] width 55 height 29
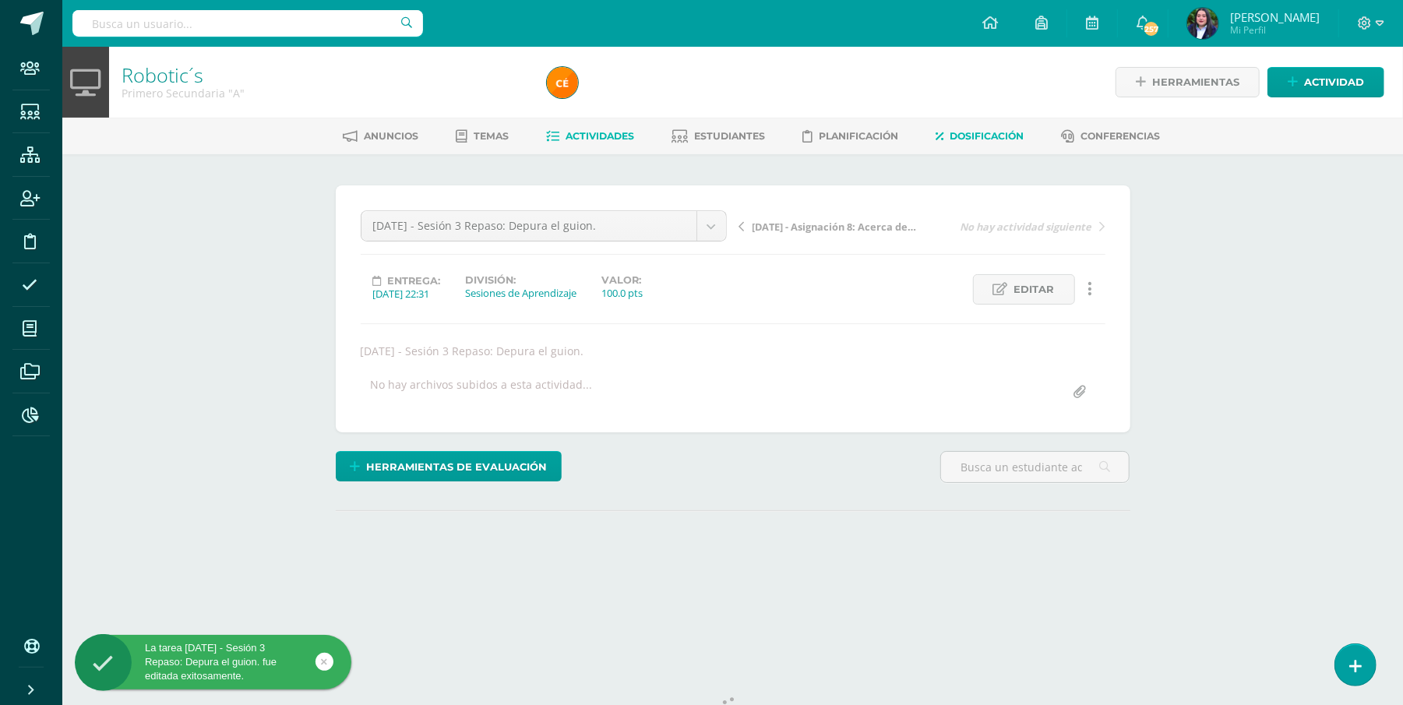
click at [999, 137] on span "Dosificación" at bounding box center [987, 136] width 74 height 12
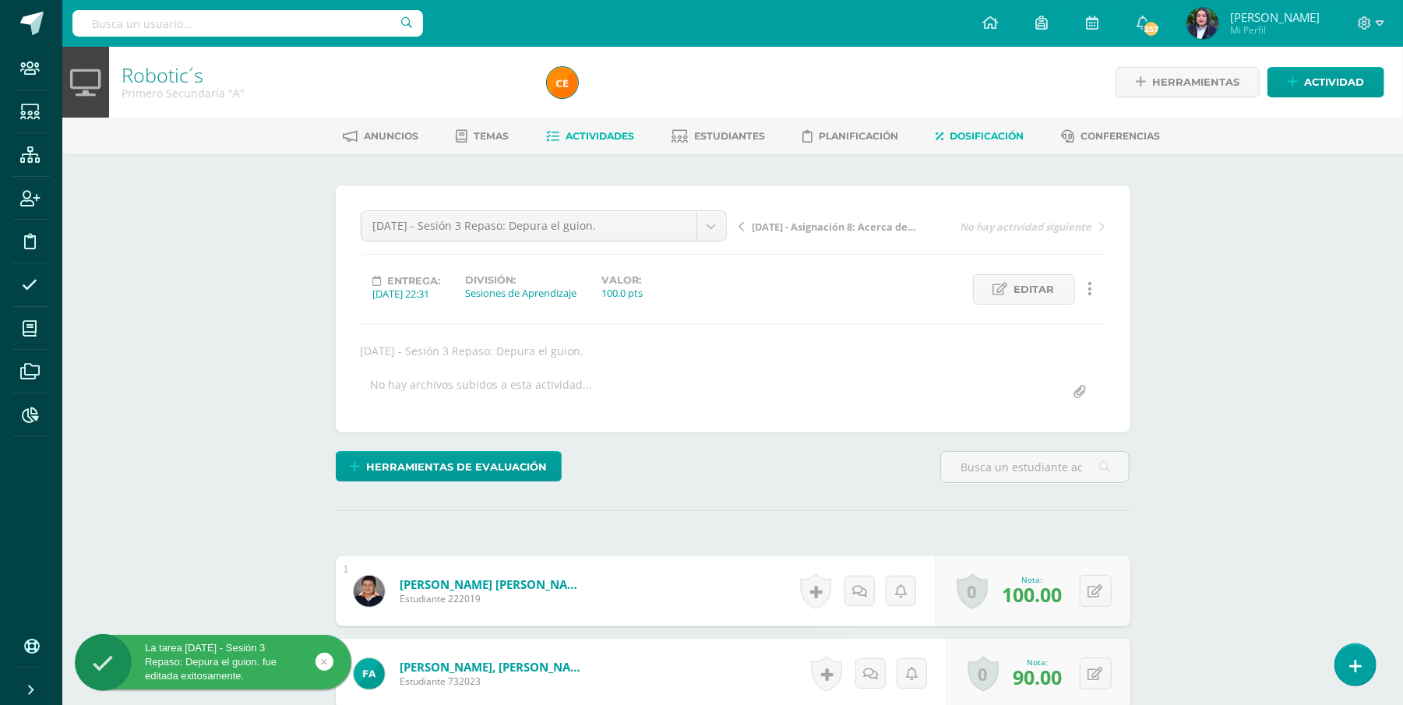
scroll to position [1, 0]
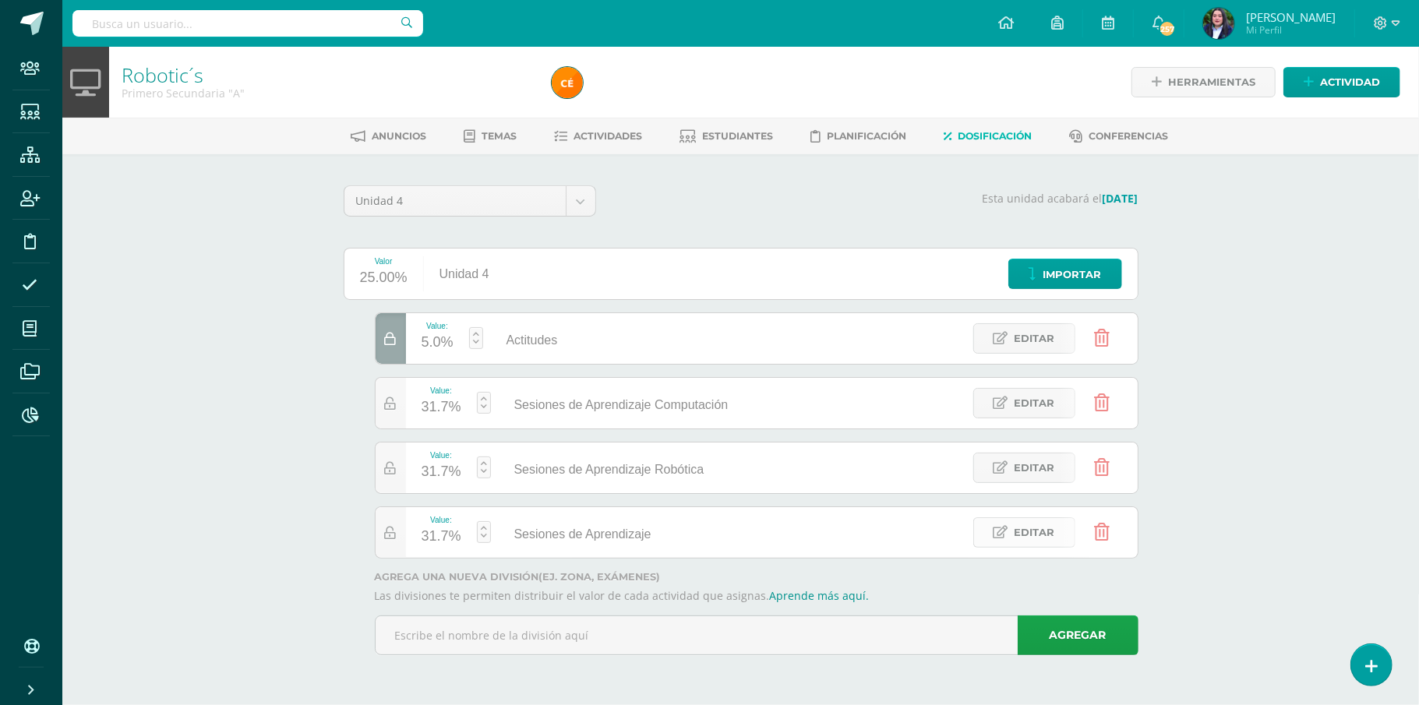
click at [1015, 534] on span "Editar" at bounding box center [1035, 532] width 41 height 29
click at [661, 531] on input "Sesiones de Aprendizaje" at bounding box center [591, 533] width 188 height 32
type input "Sesiones de Aprendizaje COMPUTACIÓN"
click at [1002, 527] on link at bounding box center [1010, 533] width 32 height 32
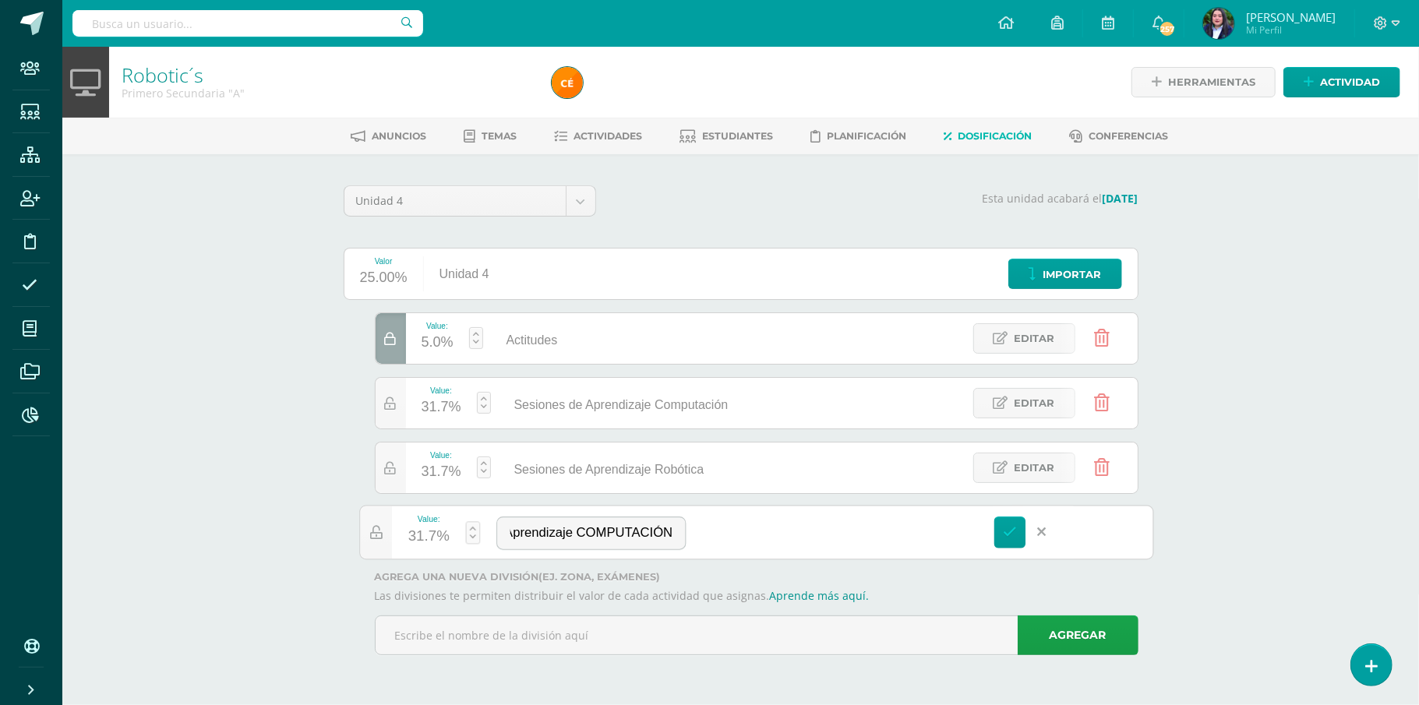
scroll to position [0, 0]
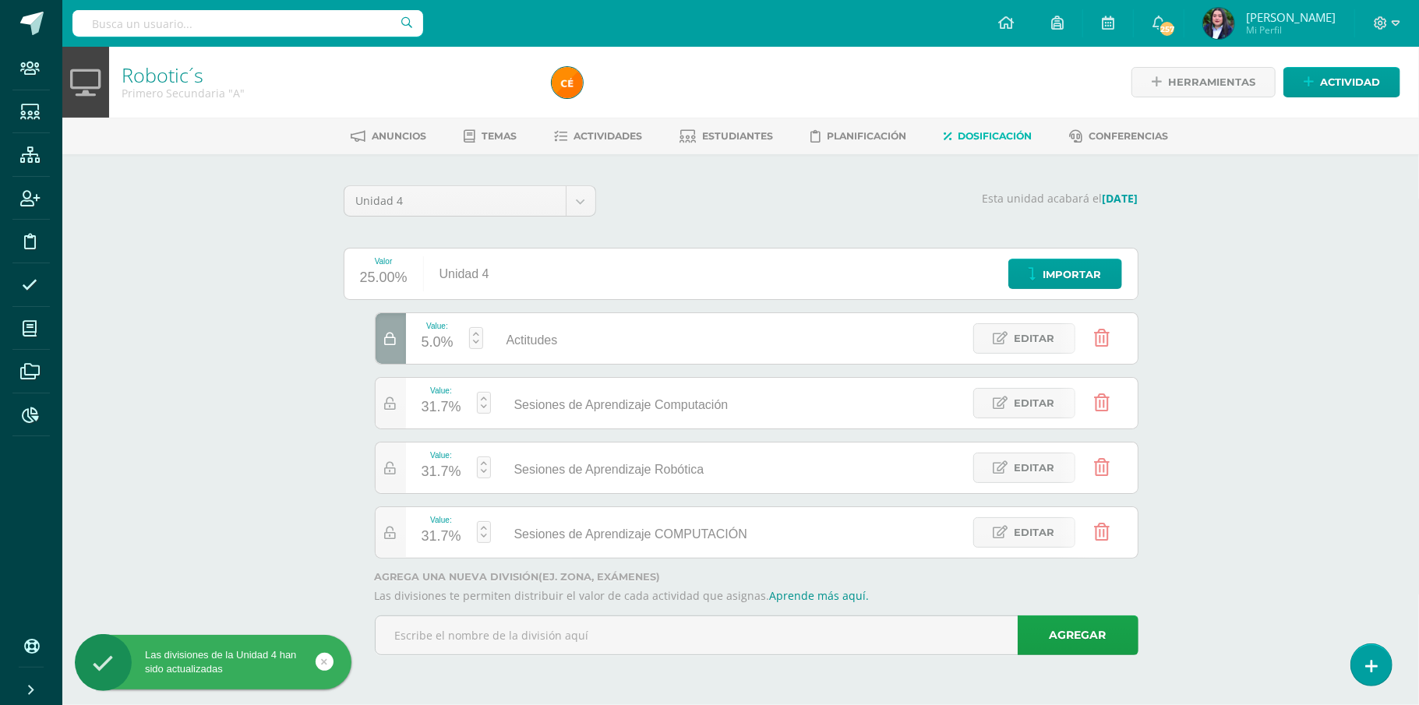
click at [1107, 409] on icon at bounding box center [1102, 402] width 16 height 17
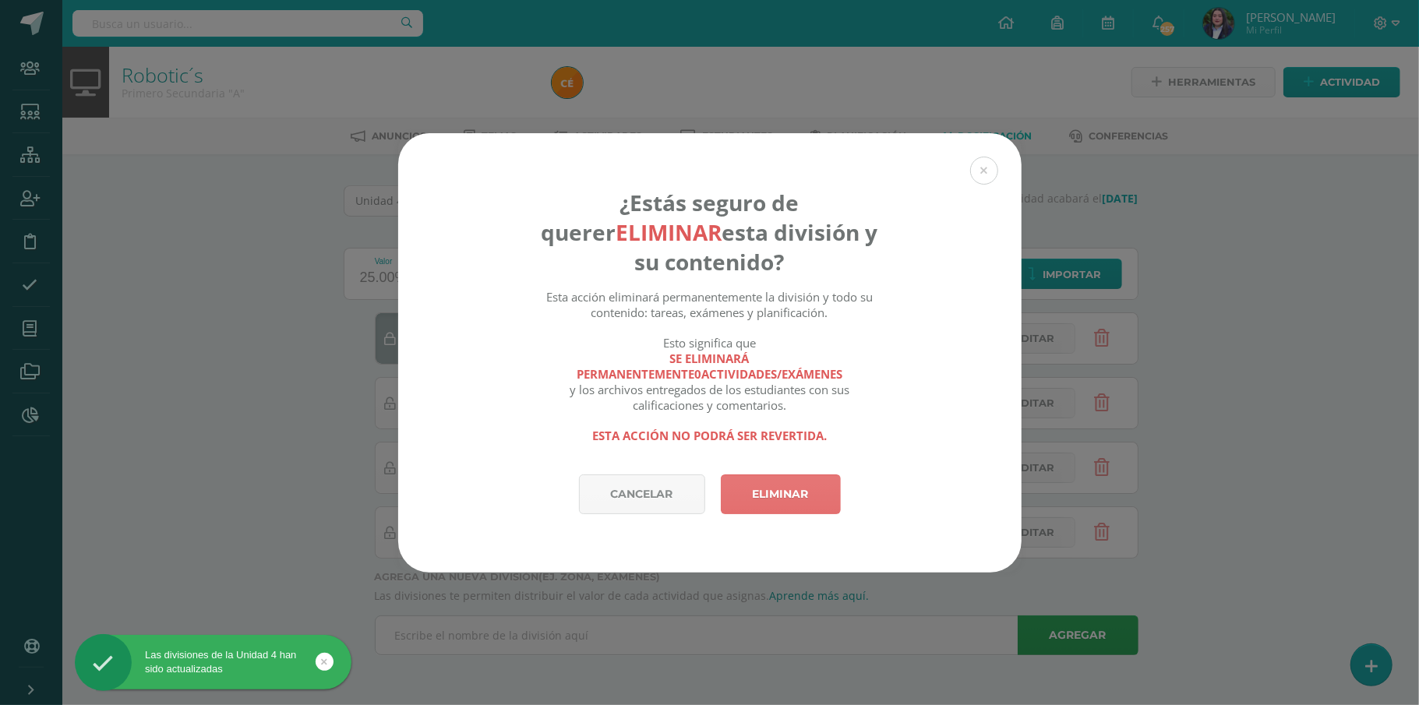
click at [798, 485] on link "Eliminar" at bounding box center [781, 495] width 120 height 40
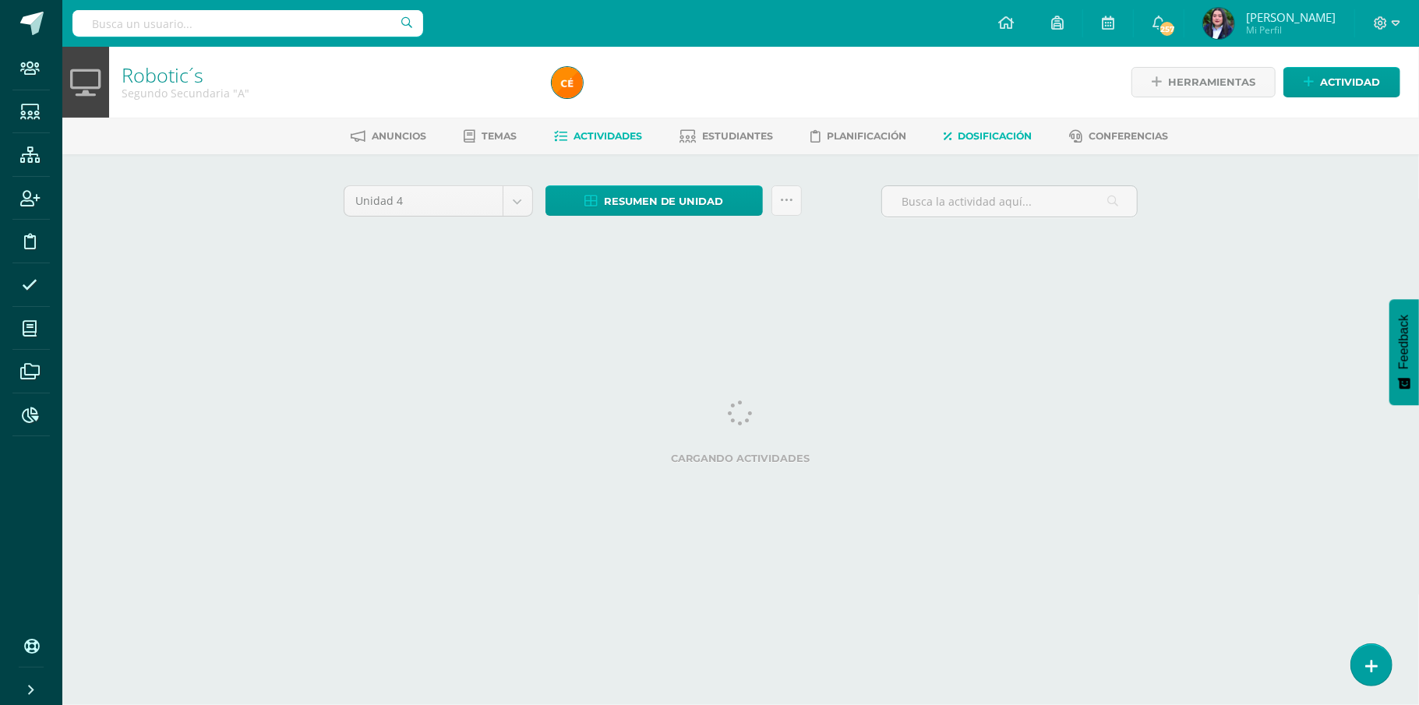
click at [996, 136] on span "Dosificación" at bounding box center [995, 136] width 74 height 12
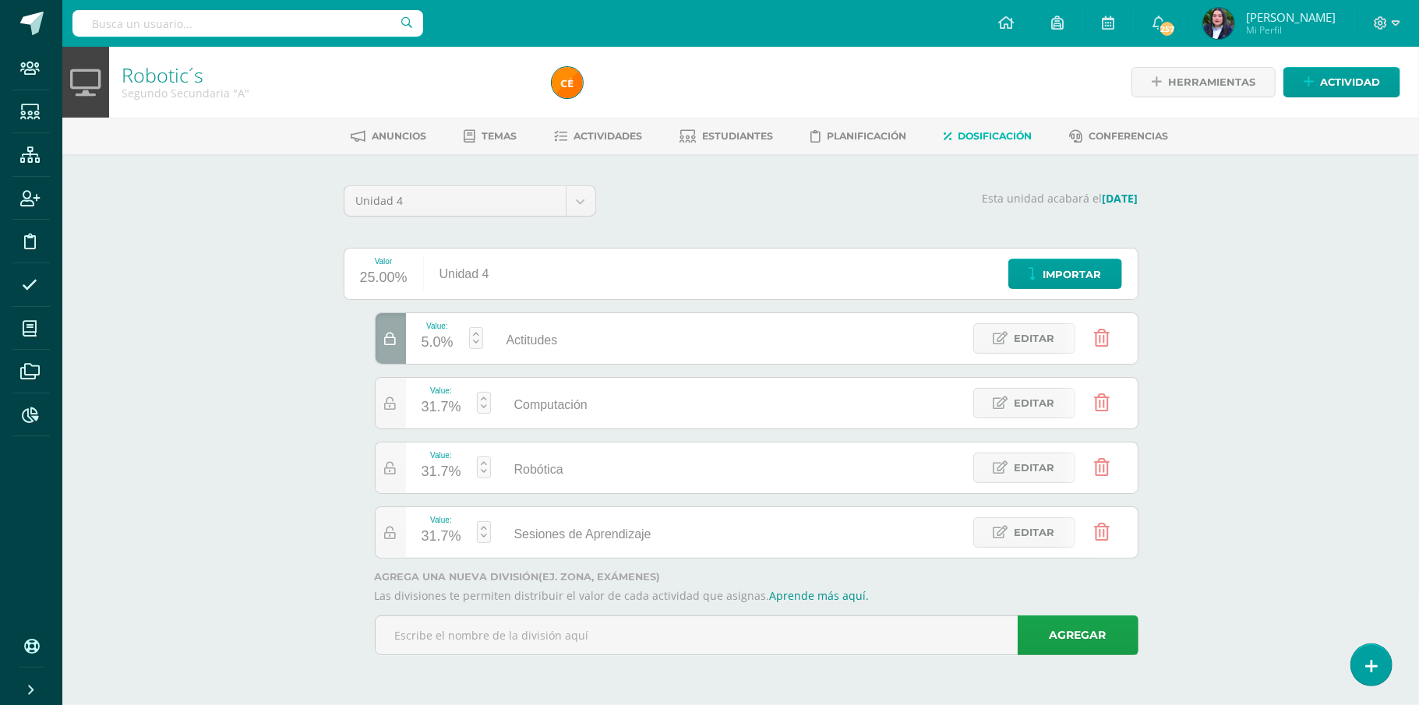
click at [1110, 534] on link at bounding box center [1102, 533] width 40 height 40
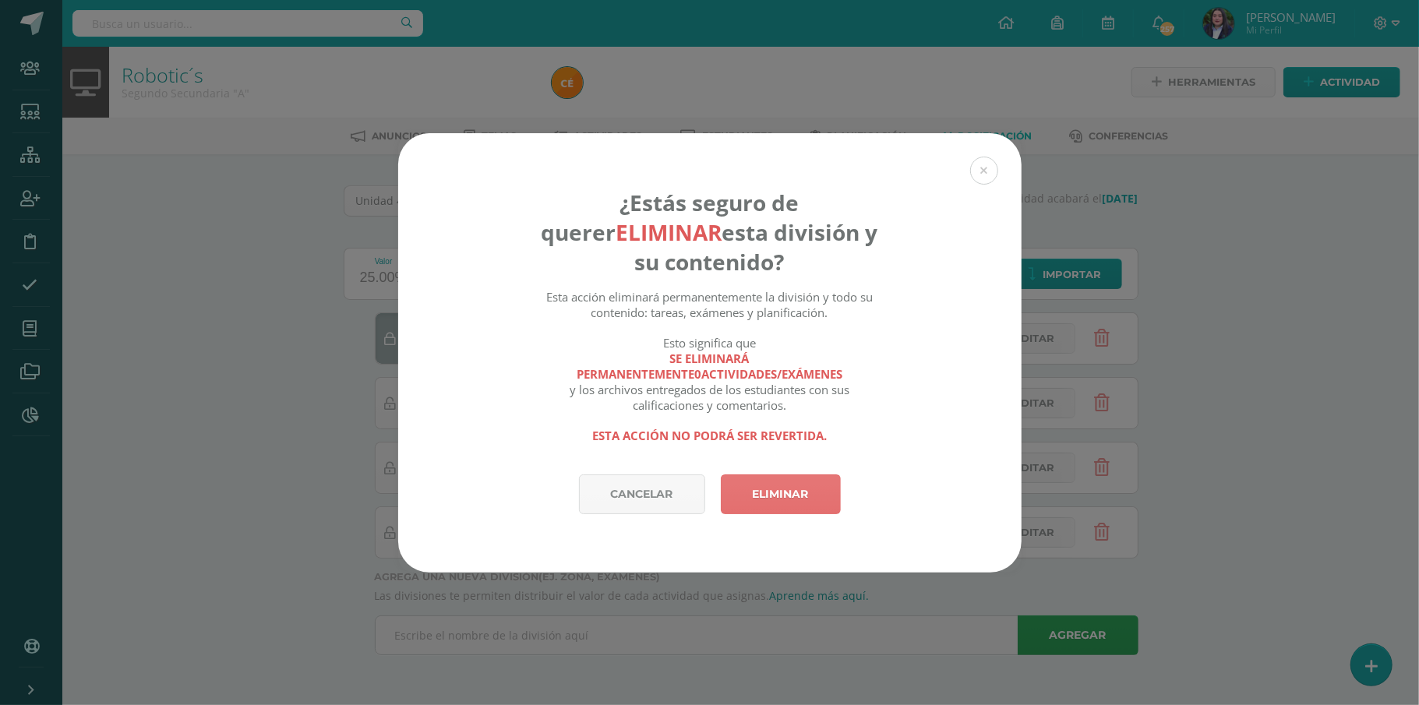
click at [789, 491] on link "Eliminar" at bounding box center [781, 495] width 120 height 40
